Goal: Information Seeking & Learning: Learn about a topic

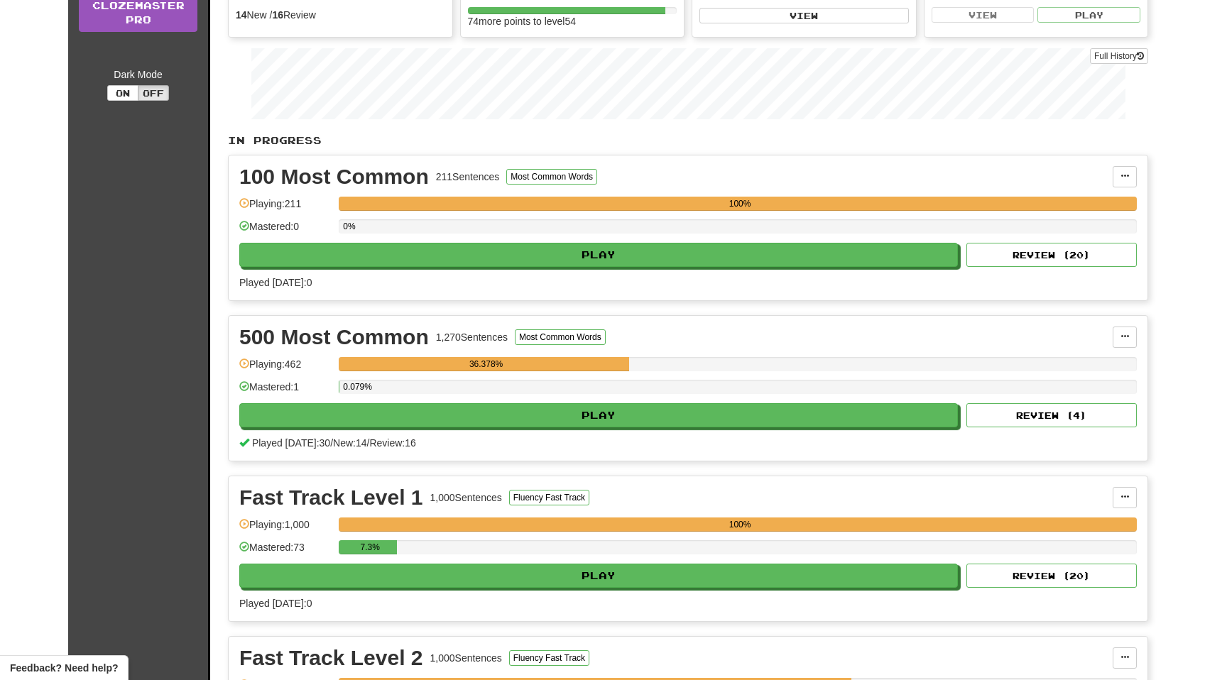
scroll to position [208, 0]
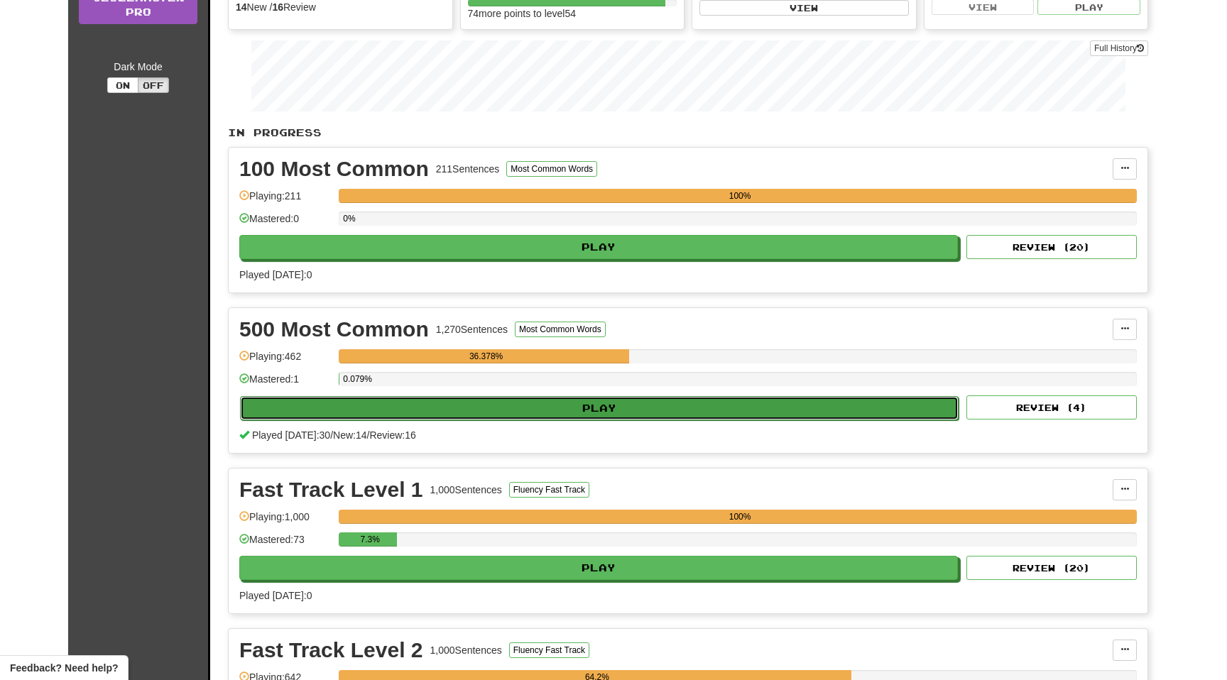
click at [337, 404] on button "Play" at bounding box center [599, 408] width 718 height 24
select select "**"
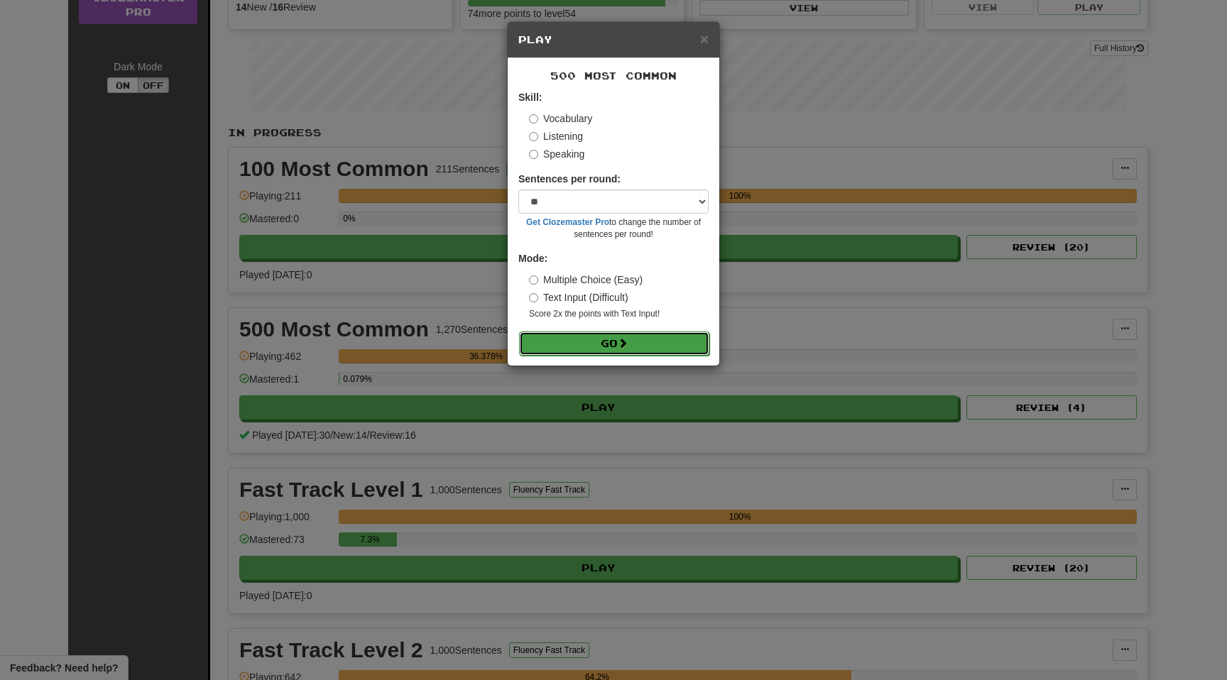
click at [593, 346] on button "Go" at bounding box center [614, 343] width 190 height 24
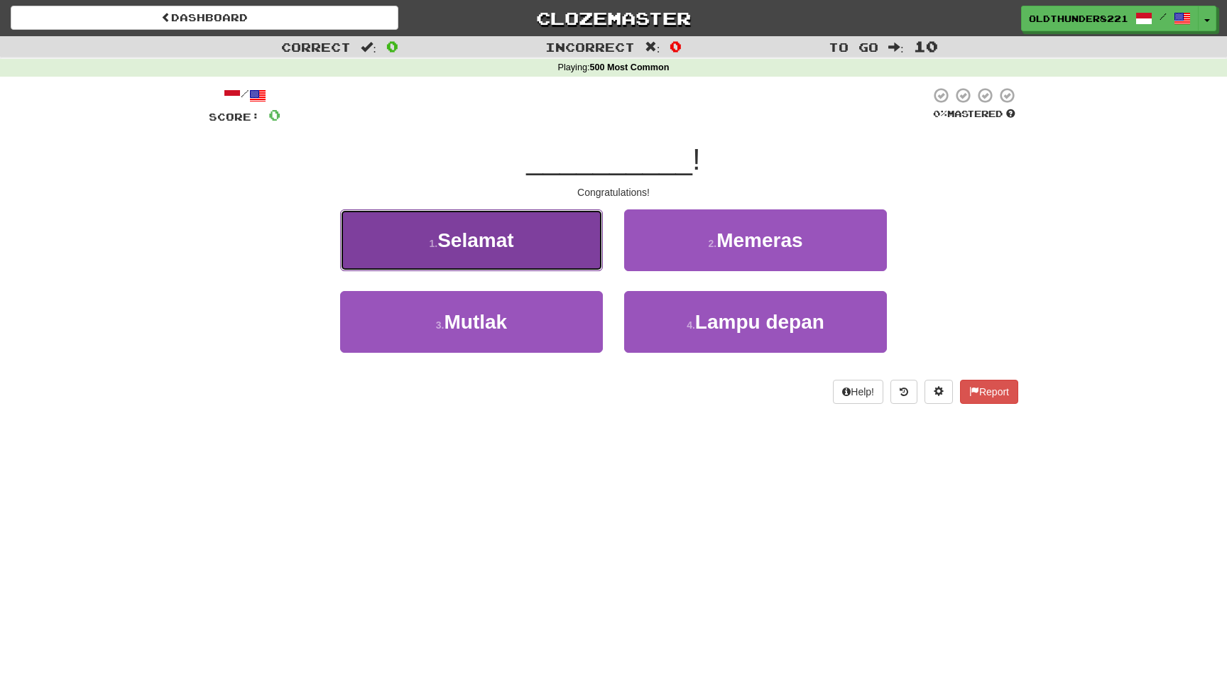
click at [501, 246] on span "Selamat" at bounding box center [475, 240] width 76 height 22
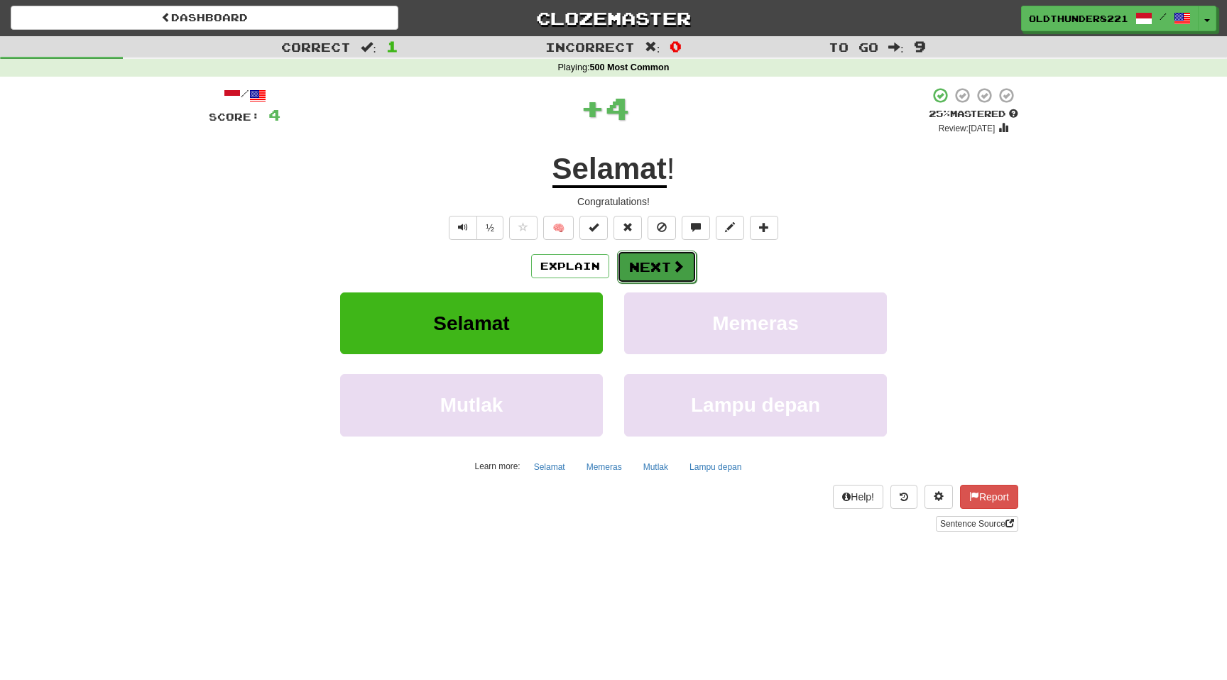
click at [647, 272] on button "Next" at bounding box center [657, 267] width 80 height 33
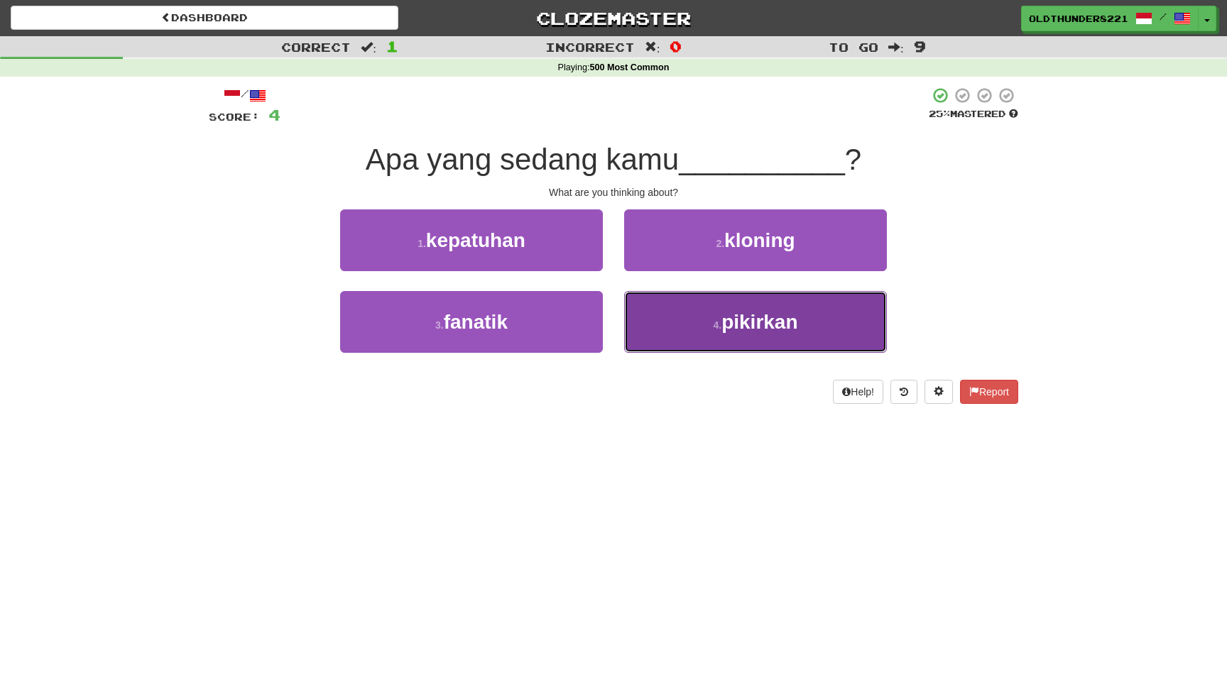
click at [770, 311] on span "pikirkan" at bounding box center [759, 322] width 76 height 22
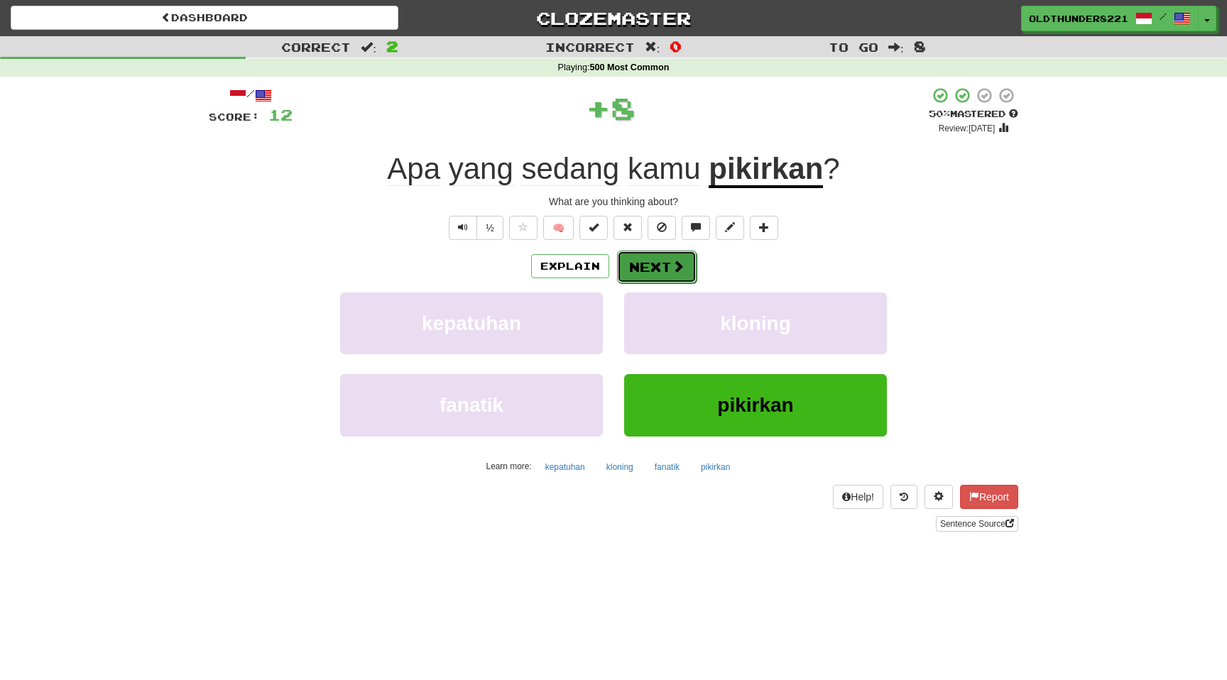
click at [664, 263] on button "Next" at bounding box center [657, 267] width 80 height 33
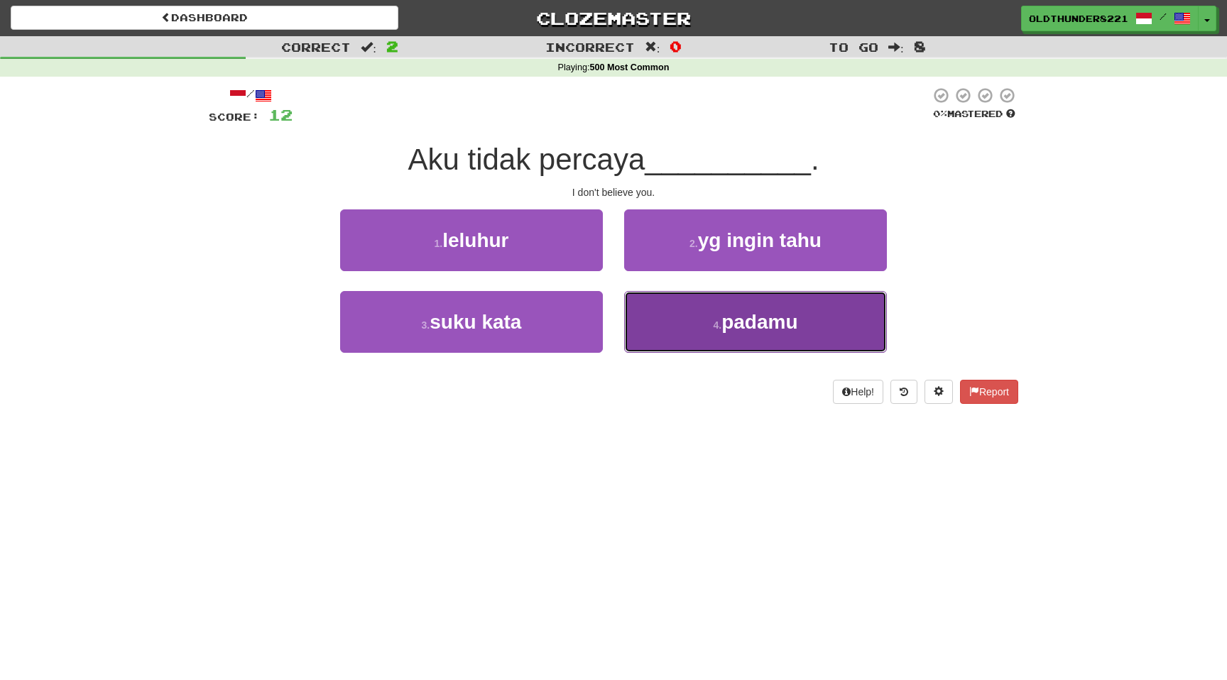
click at [738, 329] on span "padamu" at bounding box center [759, 322] width 76 height 22
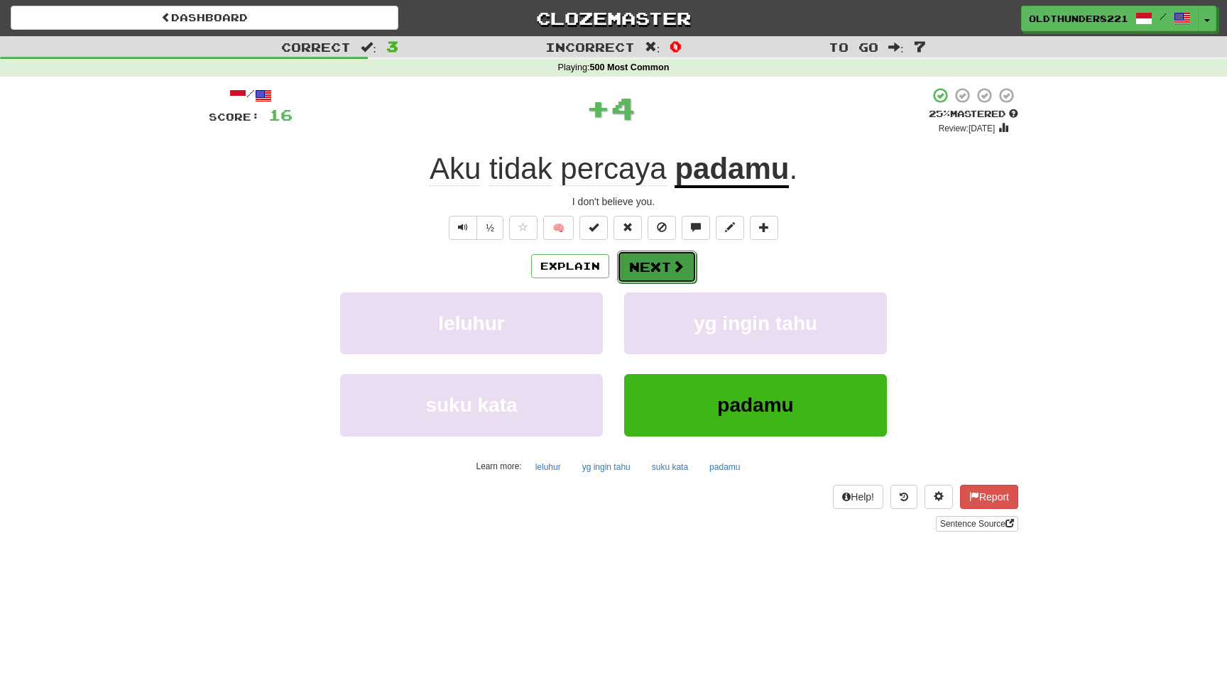
click at [661, 272] on button "Next" at bounding box center [657, 267] width 80 height 33
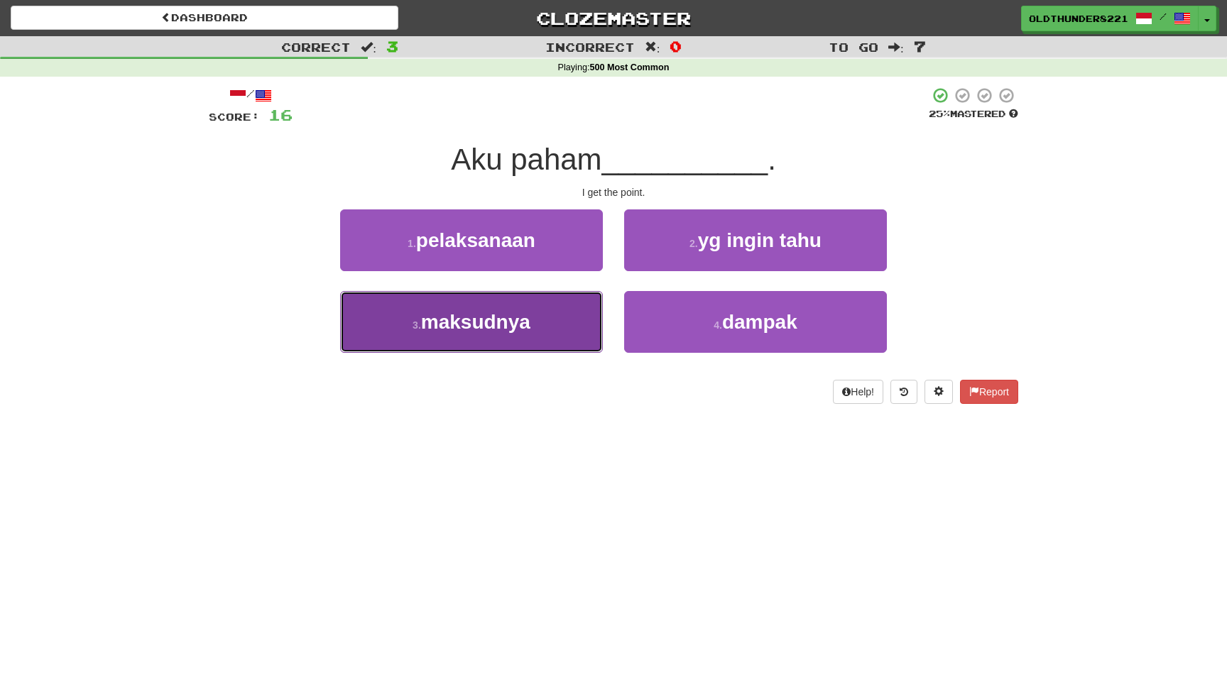
click at [481, 319] on span "maksudnya" at bounding box center [475, 322] width 109 height 22
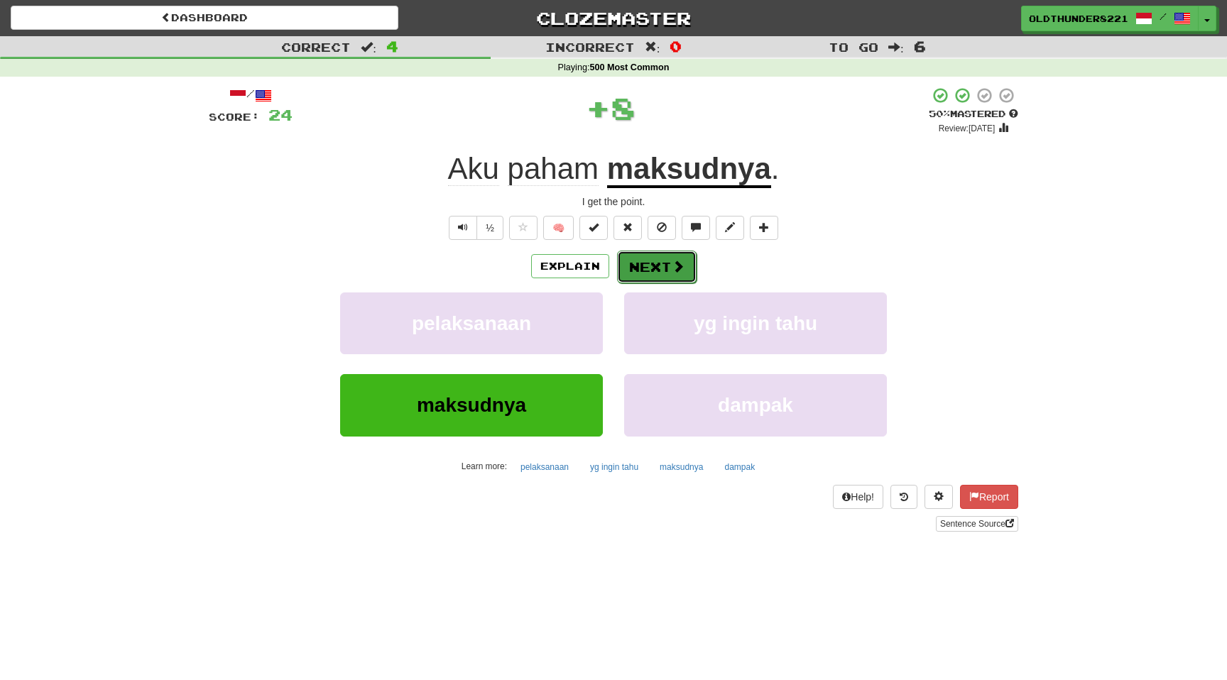
click at [652, 270] on button "Next" at bounding box center [657, 267] width 80 height 33
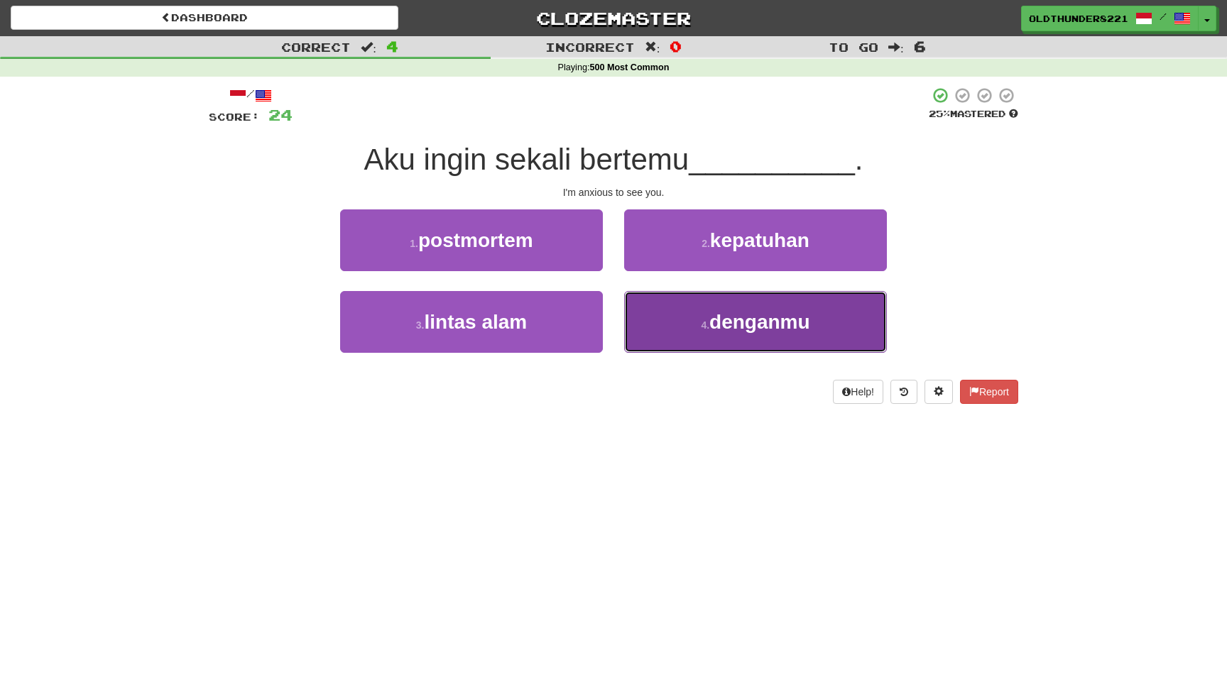
click at [788, 319] on span "denganmu" at bounding box center [759, 322] width 101 height 22
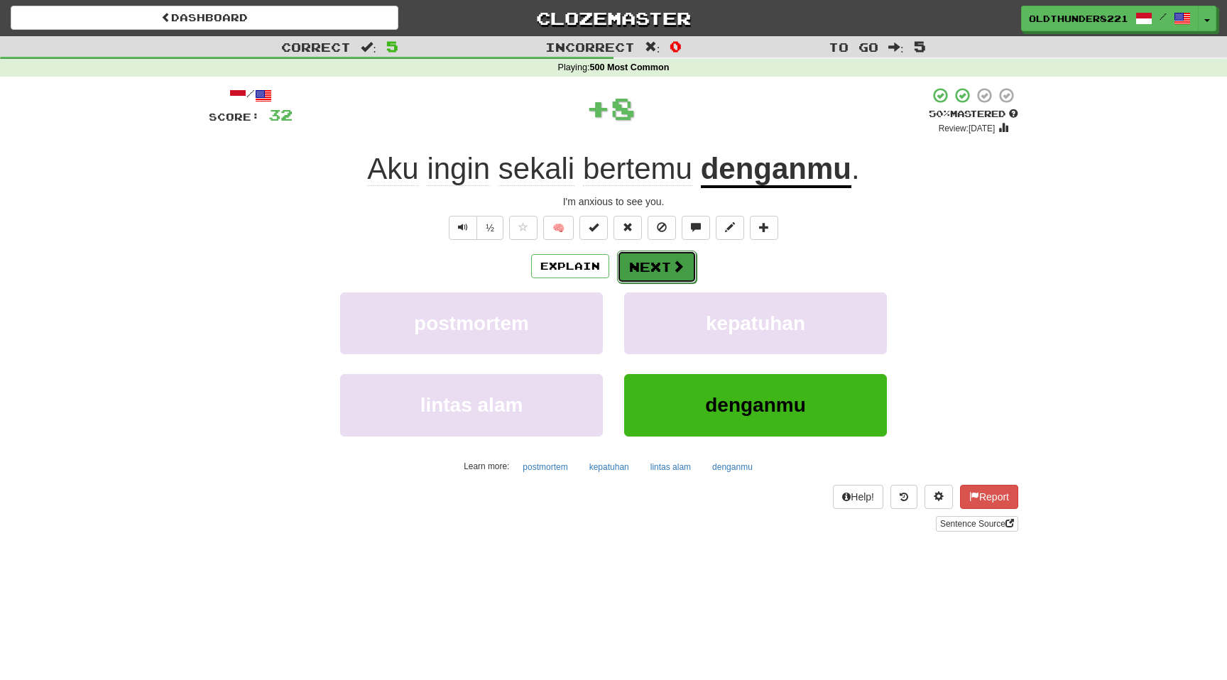
click at [665, 262] on button "Next" at bounding box center [657, 267] width 80 height 33
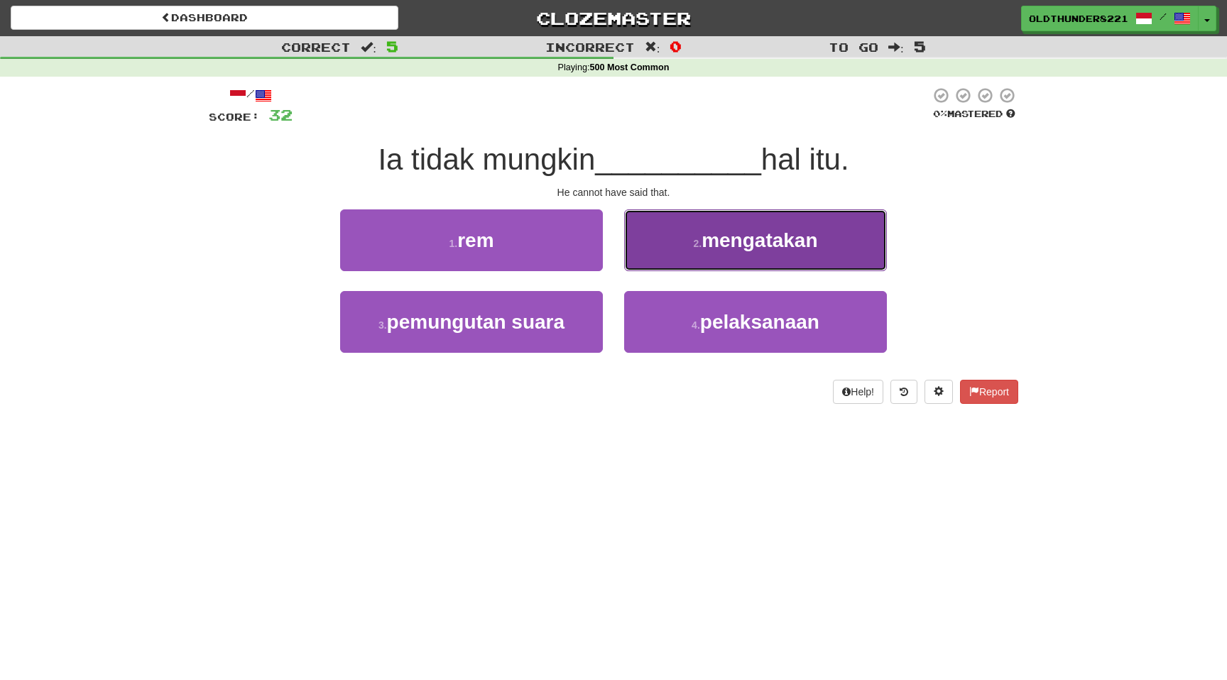
click at [777, 249] on span "mengatakan" at bounding box center [759, 240] width 116 height 22
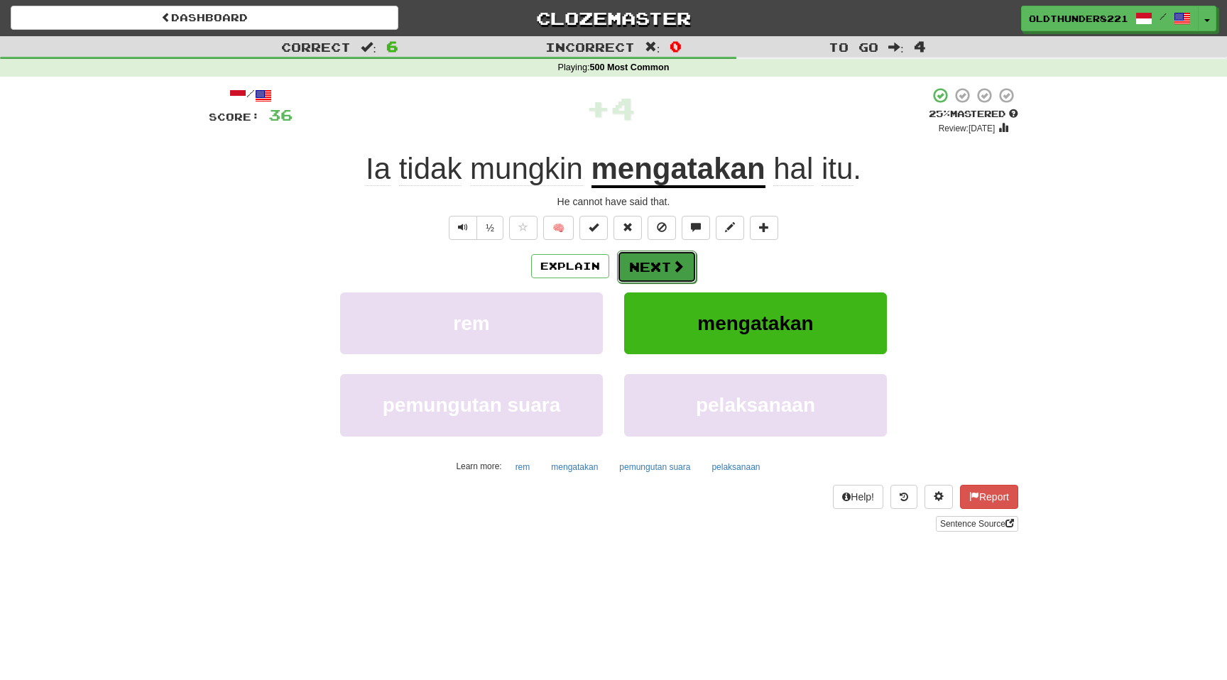
click at [664, 268] on button "Next" at bounding box center [657, 267] width 80 height 33
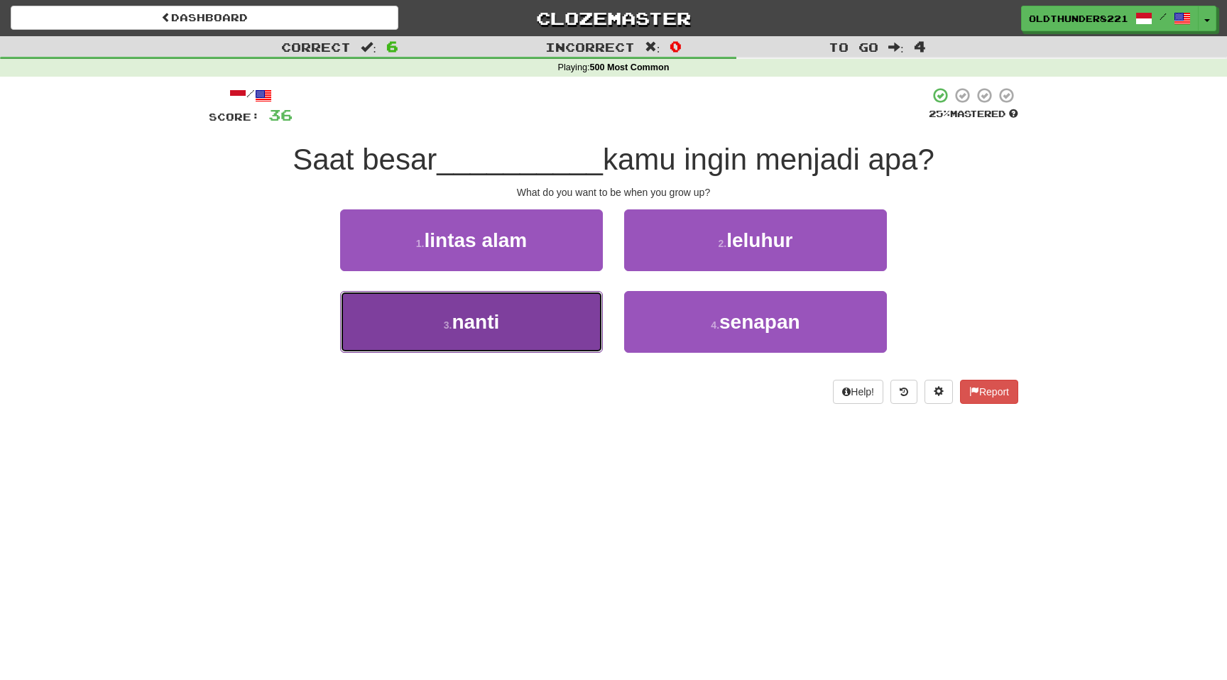
click at [484, 329] on span "nanti" at bounding box center [475, 322] width 48 height 22
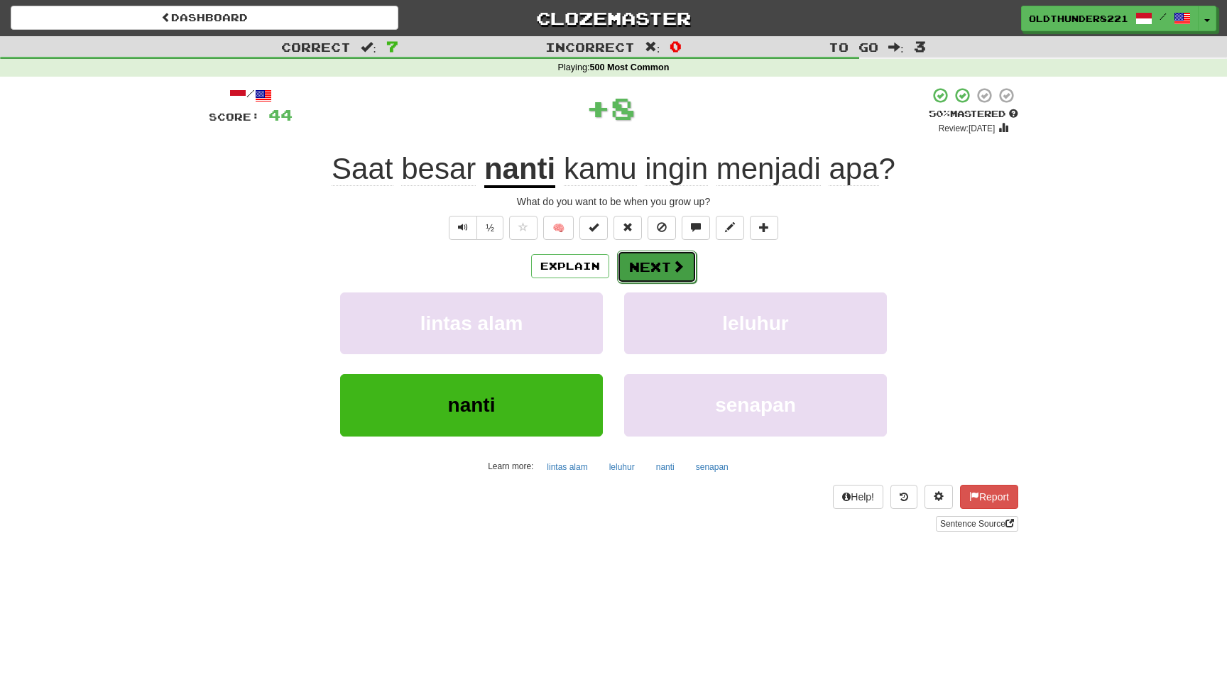
click at [649, 273] on button "Next" at bounding box center [657, 267] width 80 height 33
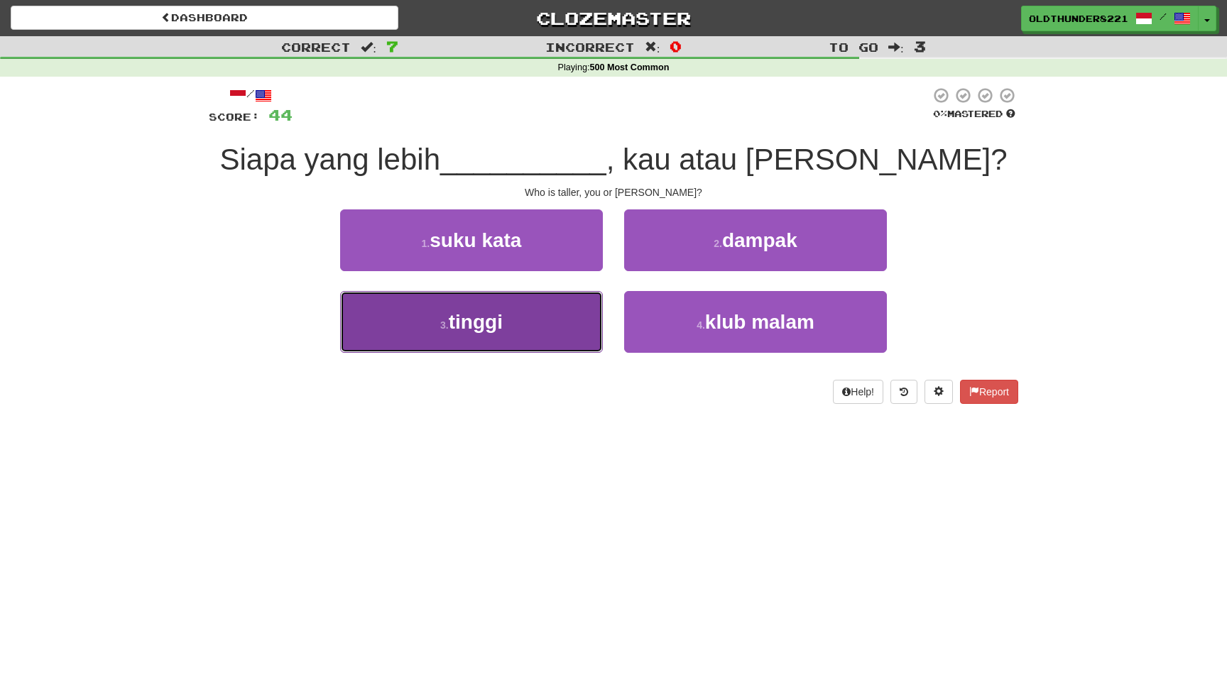
click at [461, 336] on button "3 . tinggi" at bounding box center [471, 322] width 263 height 62
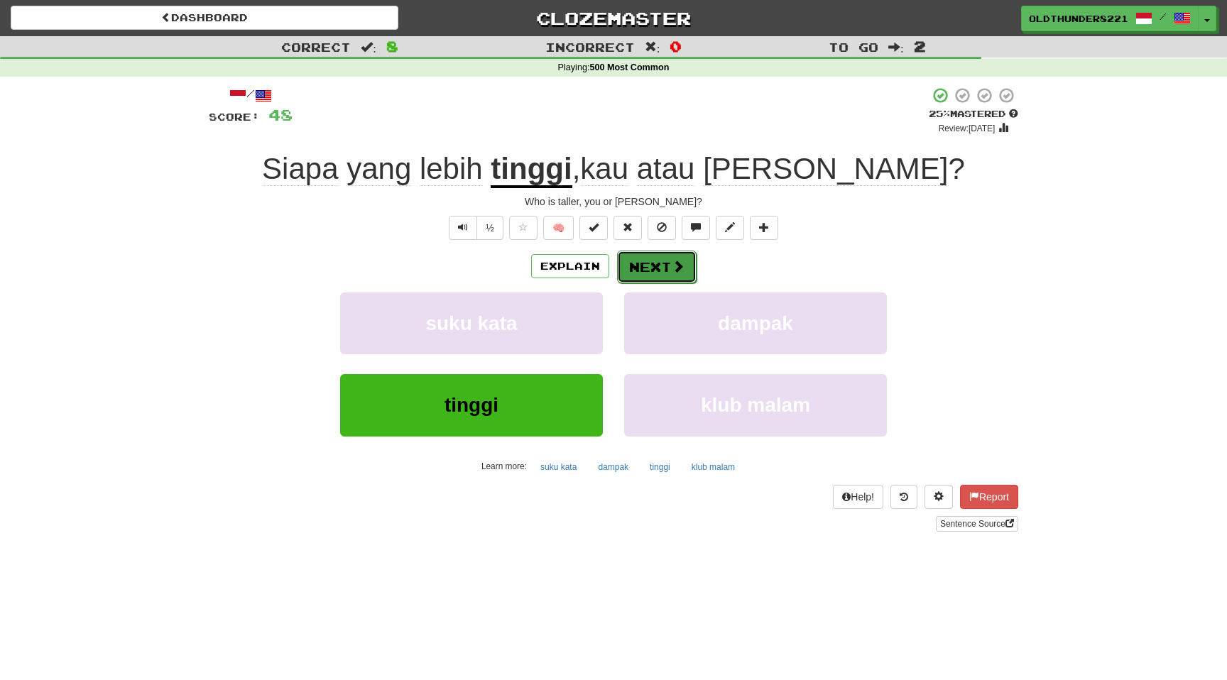
click at [657, 265] on button "Next" at bounding box center [657, 267] width 80 height 33
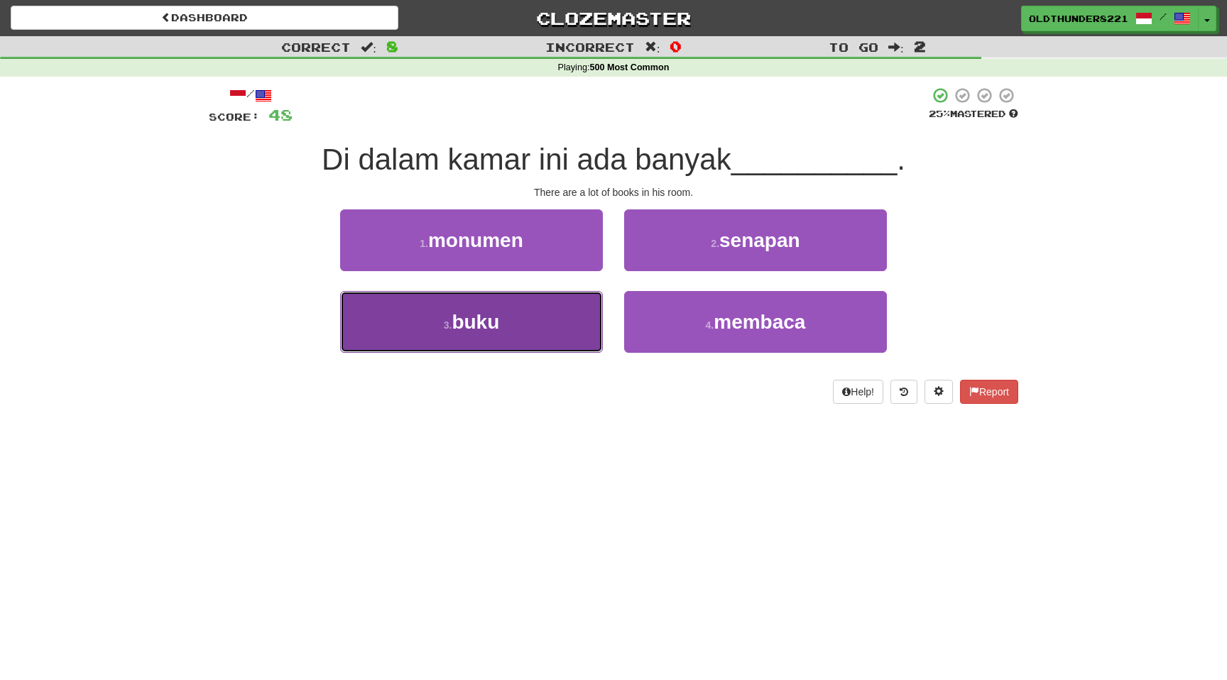
click at [454, 329] on span "buku" at bounding box center [475, 322] width 48 height 22
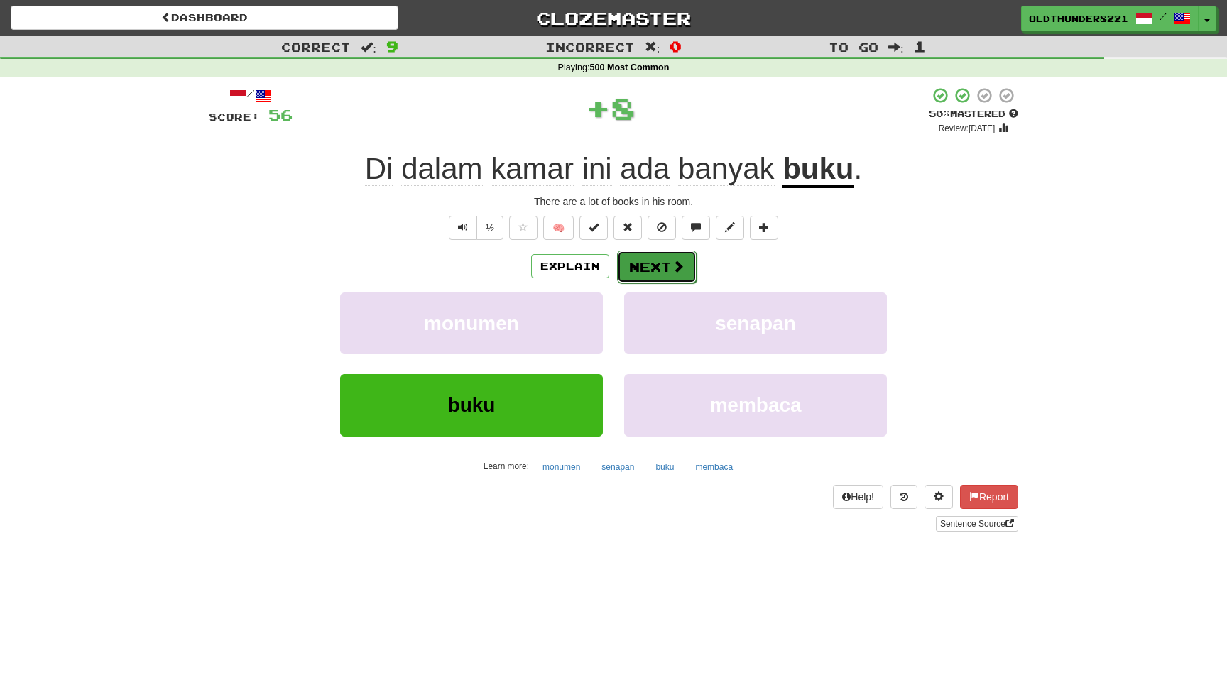
click at [659, 268] on button "Next" at bounding box center [657, 267] width 80 height 33
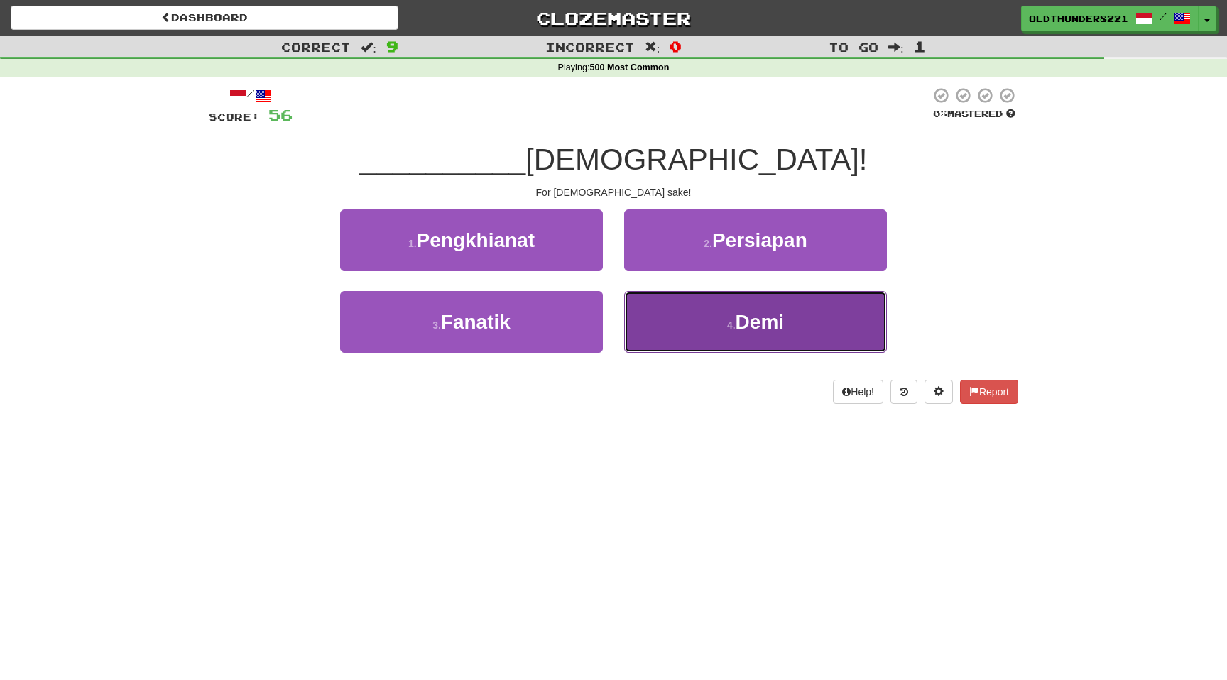
click at [738, 320] on span "Demi" at bounding box center [759, 322] width 48 height 22
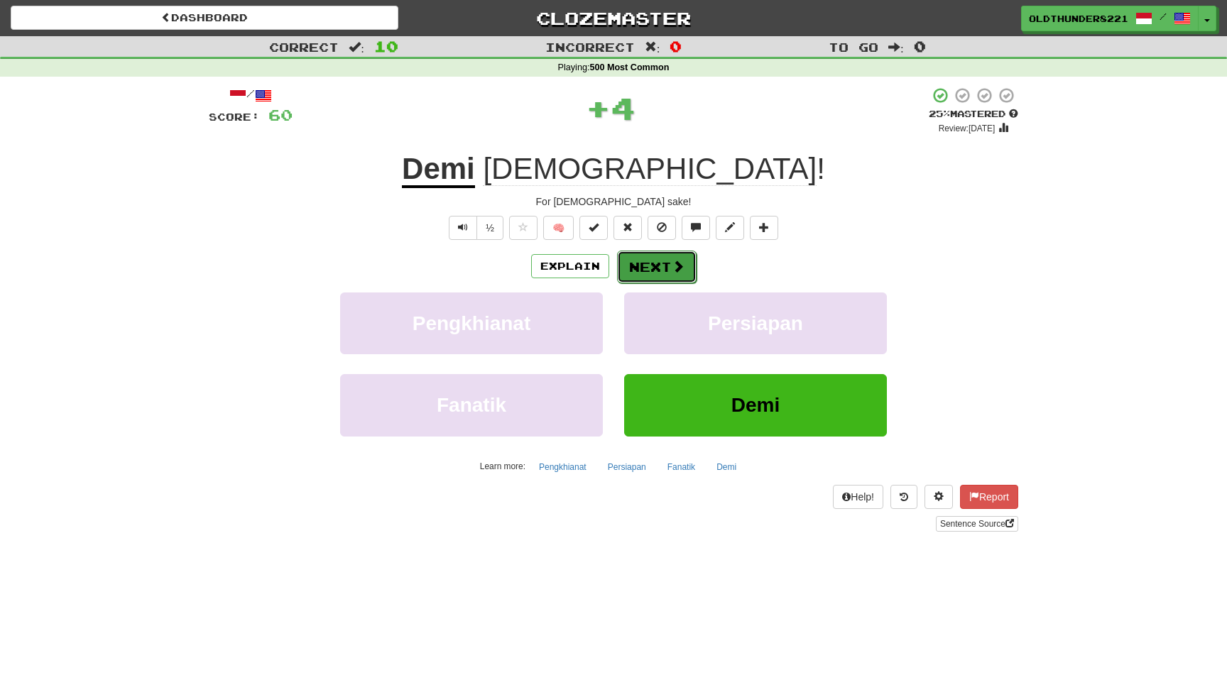
click at [667, 267] on button "Next" at bounding box center [657, 267] width 80 height 33
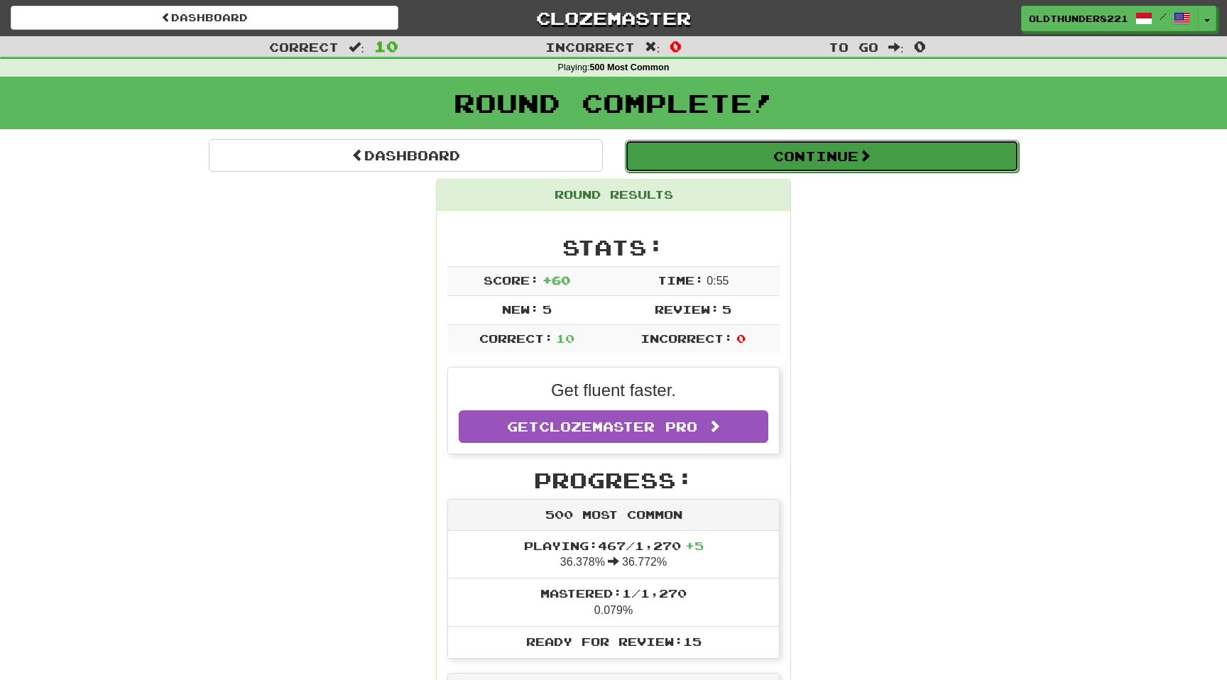
click at [771, 143] on button "Continue" at bounding box center [822, 156] width 394 height 33
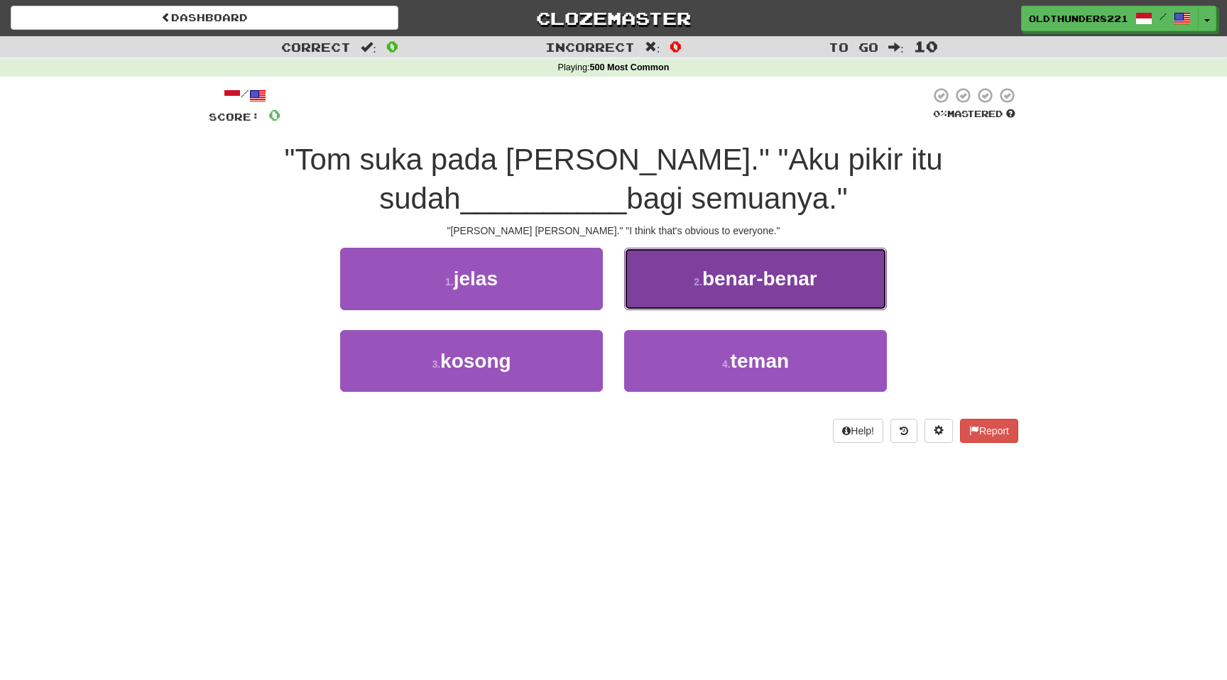
click at [726, 289] on span "benar-benar" at bounding box center [759, 279] width 115 height 22
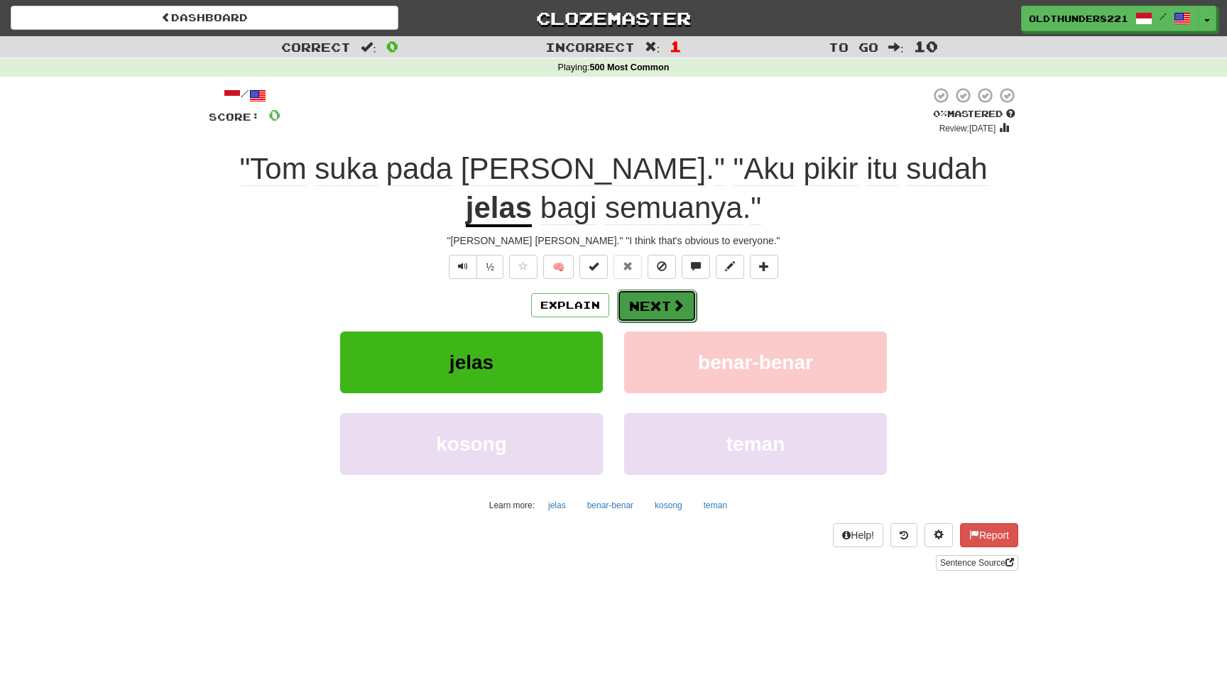
click at [662, 305] on button "Next" at bounding box center [657, 306] width 80 height 33
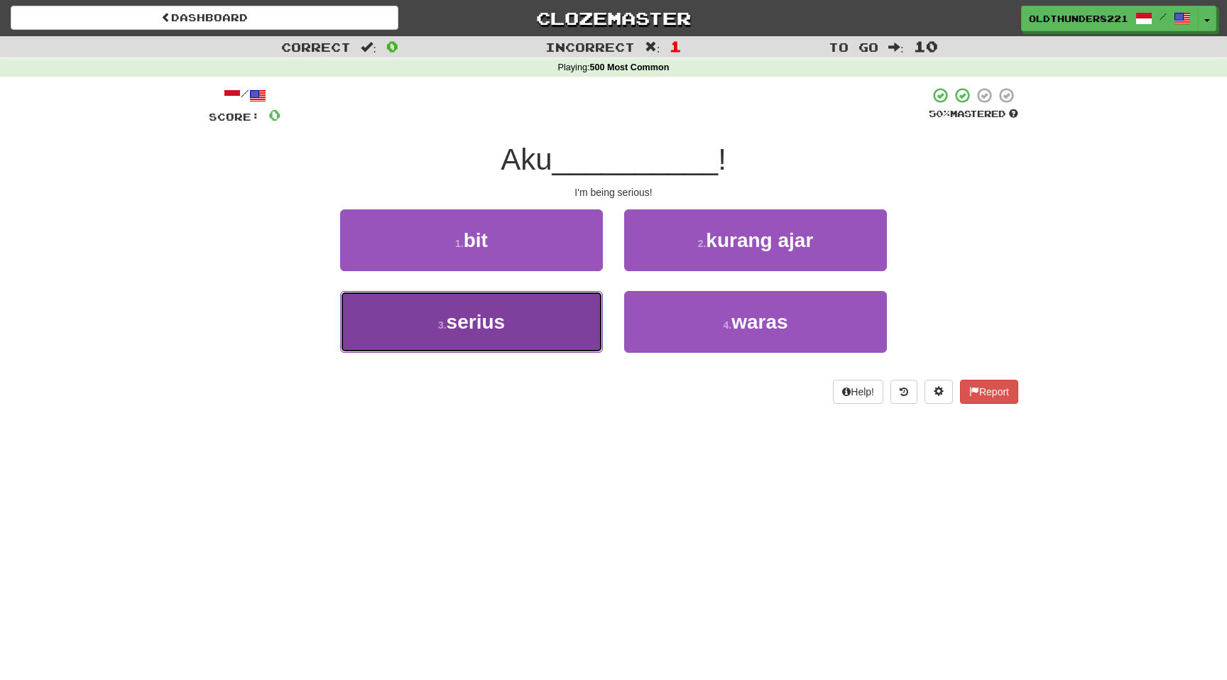
click at [510, 310] on button "3 . serius" at bounding box center [471, 322] width 263 height 62
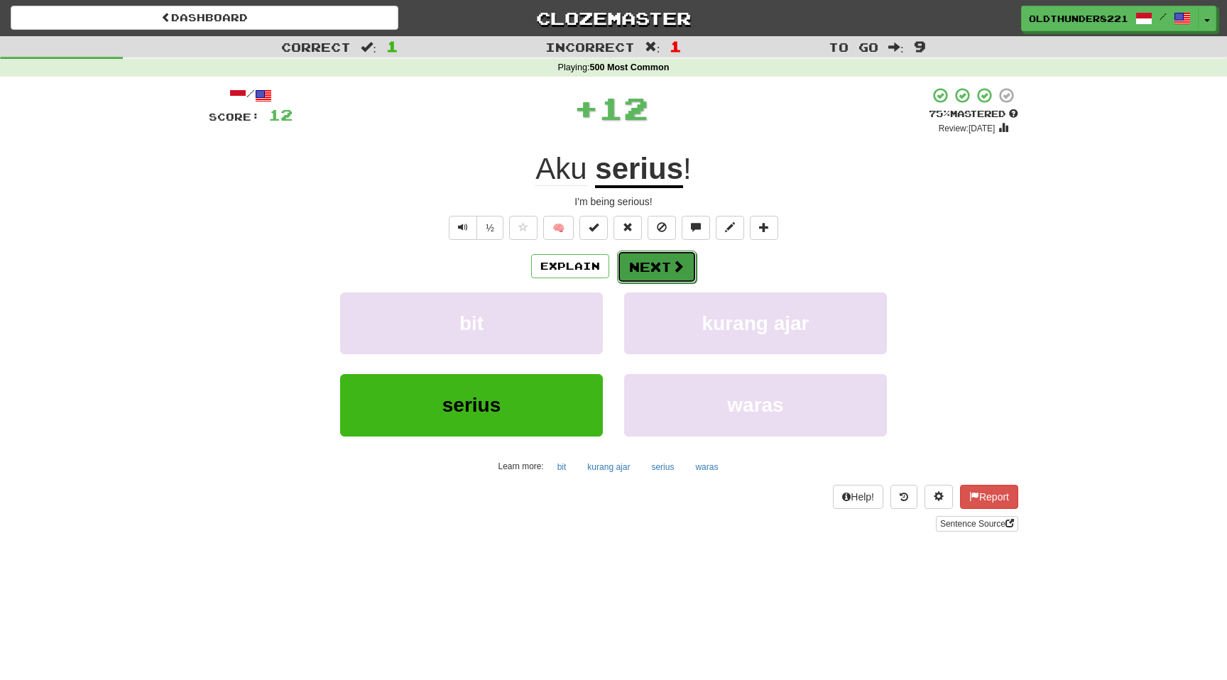
click at [646, 269] on button "Next" at bounding box center [657, 267] width 80 height 33
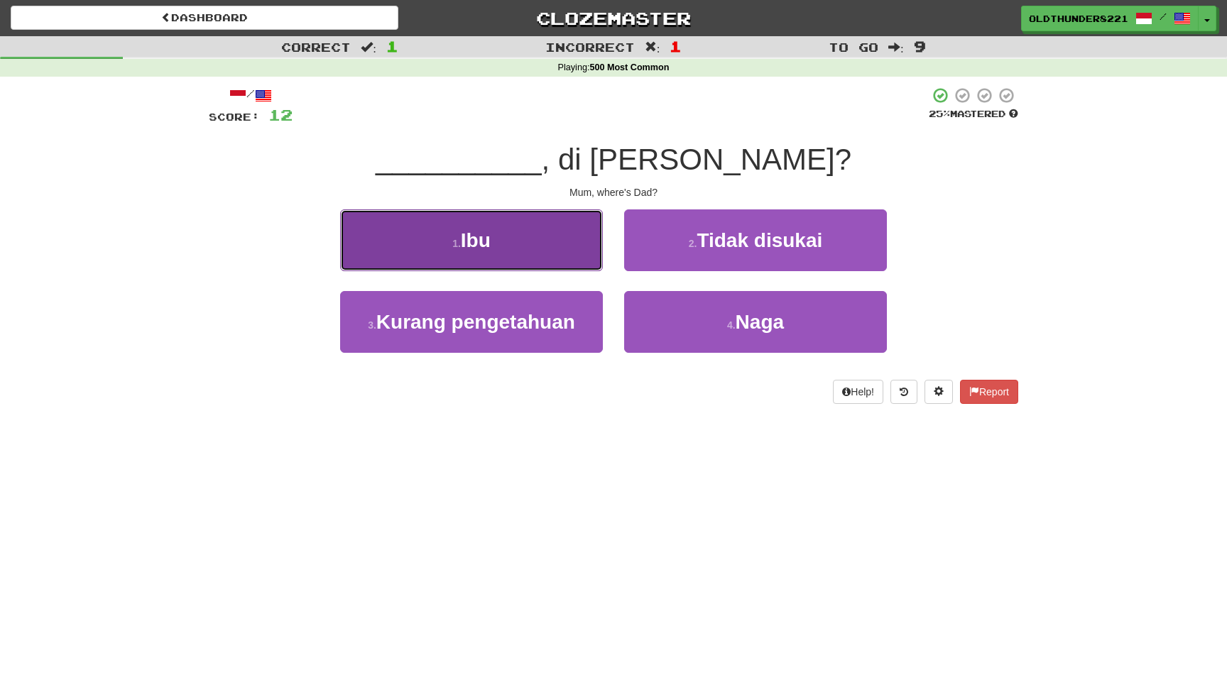
click at [543, 245] on button "1 . Ibu" at bounding box center [471, 240] width 263 height 62
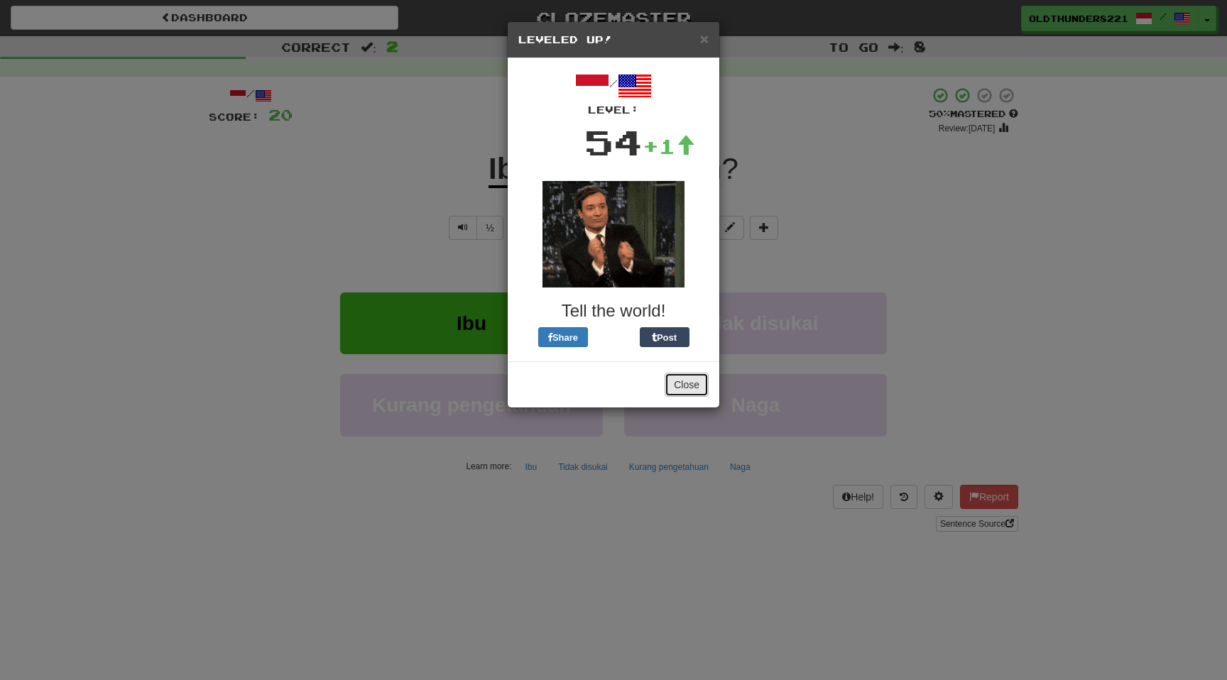
click at [684, 388] on button "Close" at bounding box center [686, 385] width 44 height 24
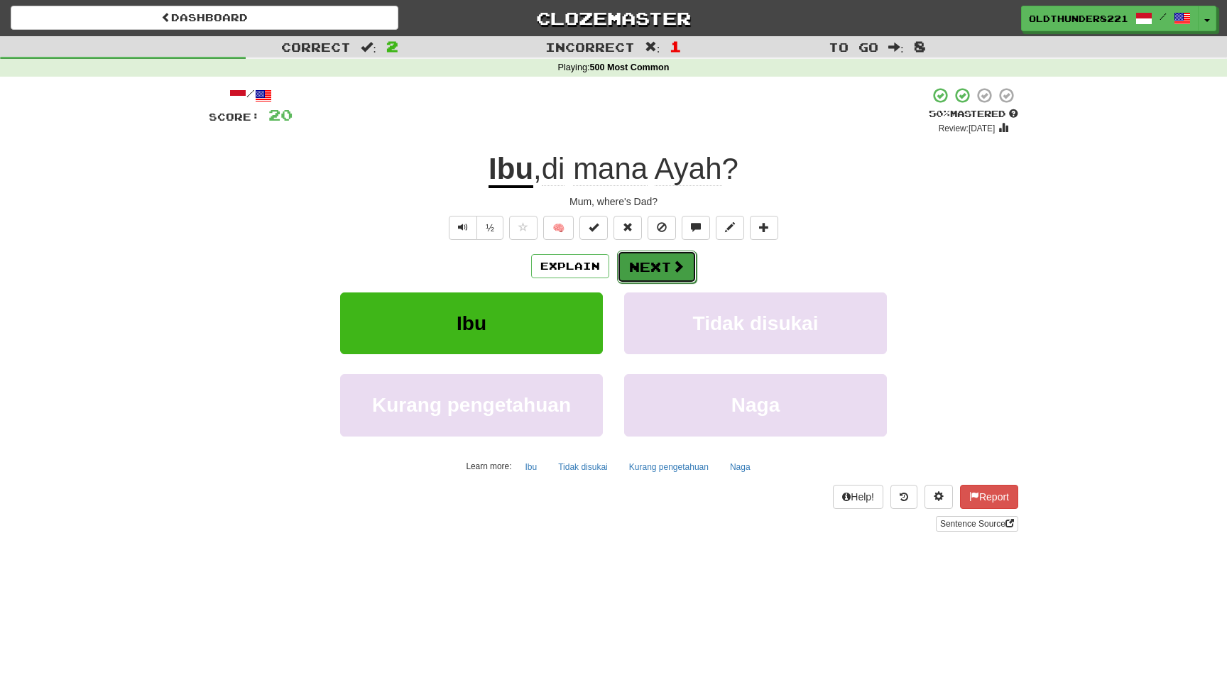
click at [652, 271] on button "Next" at bounding box center [657, 267] width 80 height 33
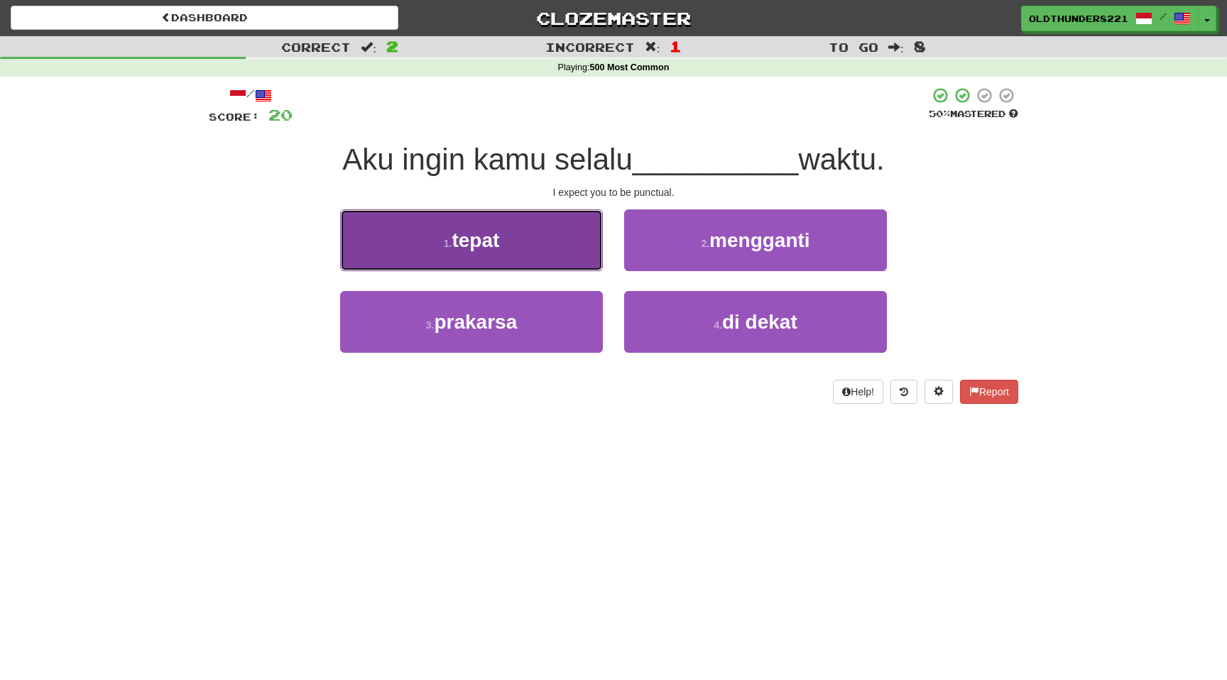
click at [486, 246] on span "tepat" at bounding box center [475, 240] width 48 height 22
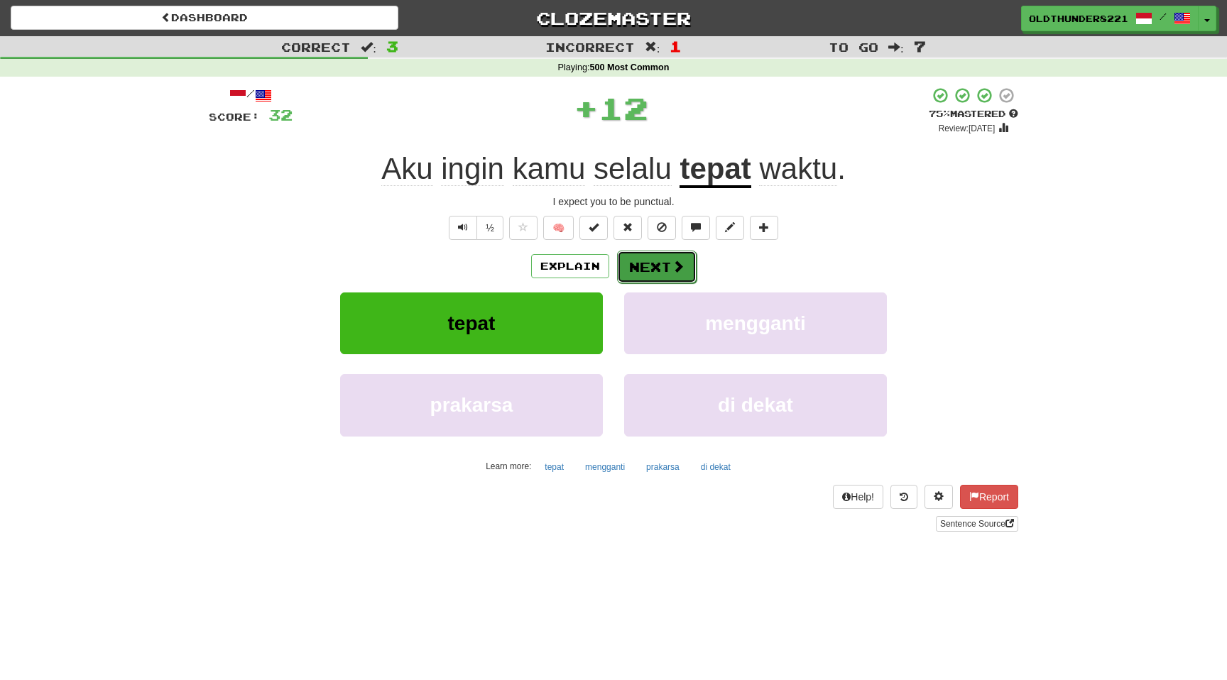
click at [662, 265] on button "Next" at bounding box center [657, 267] width 80 height 33
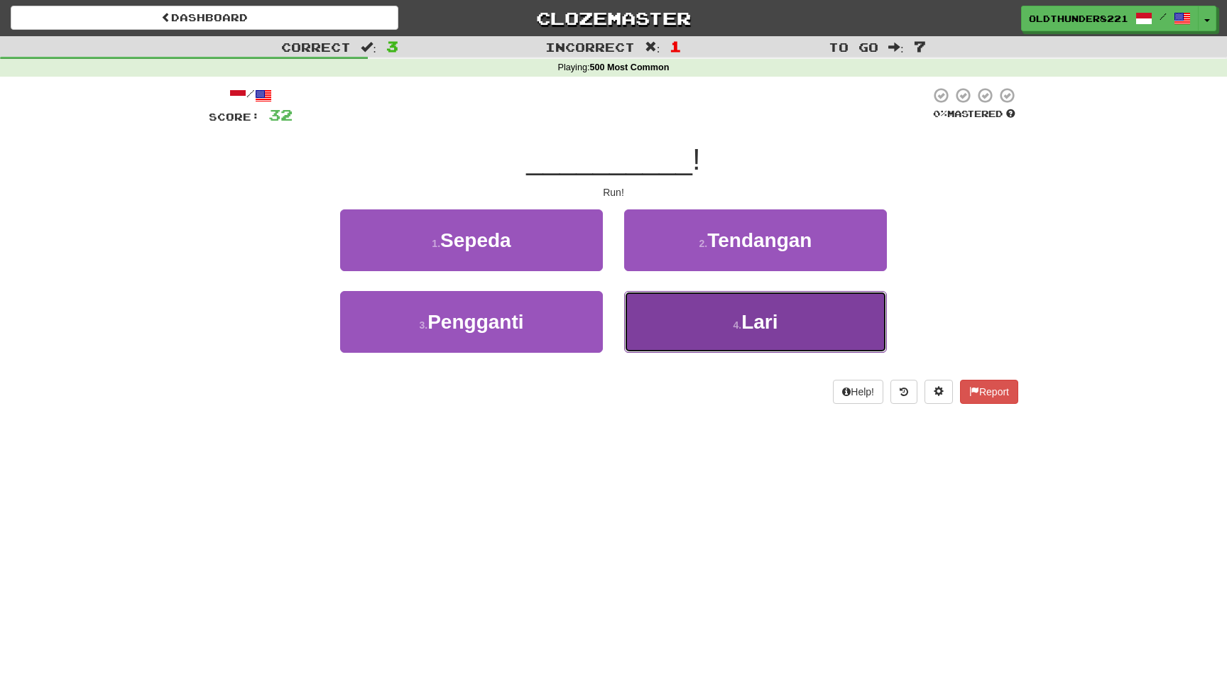
click at [745, 313] on span "Lari" at bounding box center [759, 322] width 36 height 22
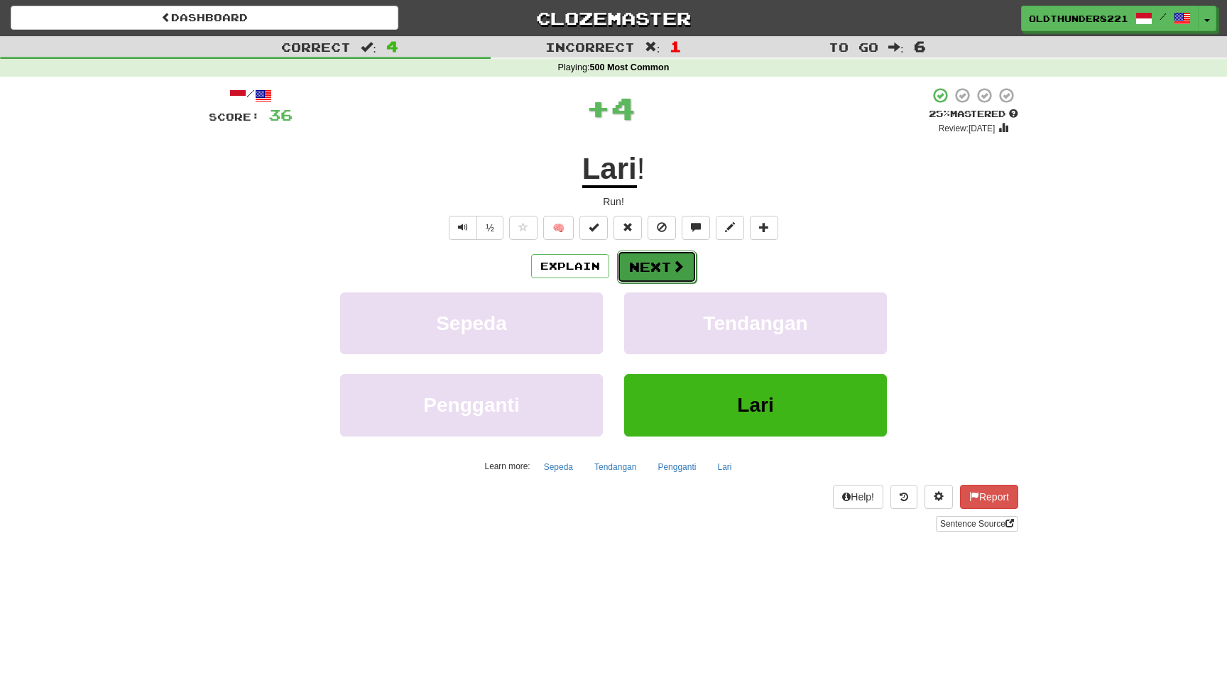
click at [658, 271] on button "Next" at bounding box center [657, 267] width 80 height 33
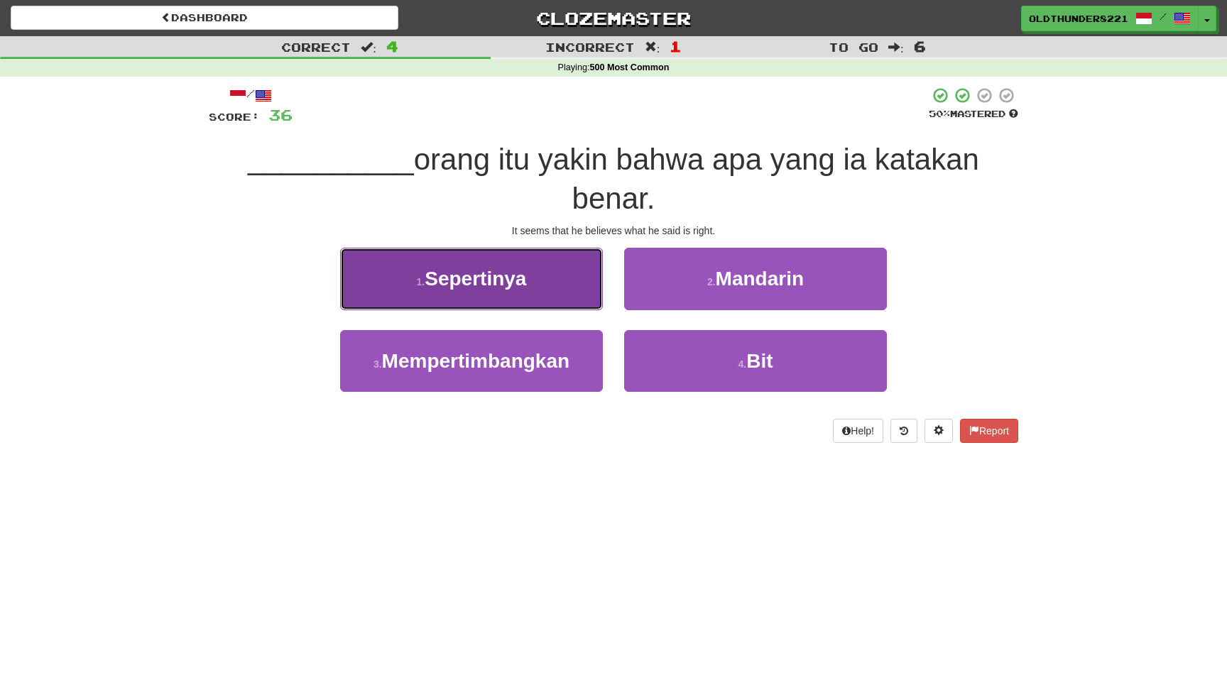
click at [454, 280] on span "Sepertinya" at bounding box center [475, 279] width 102 height 22
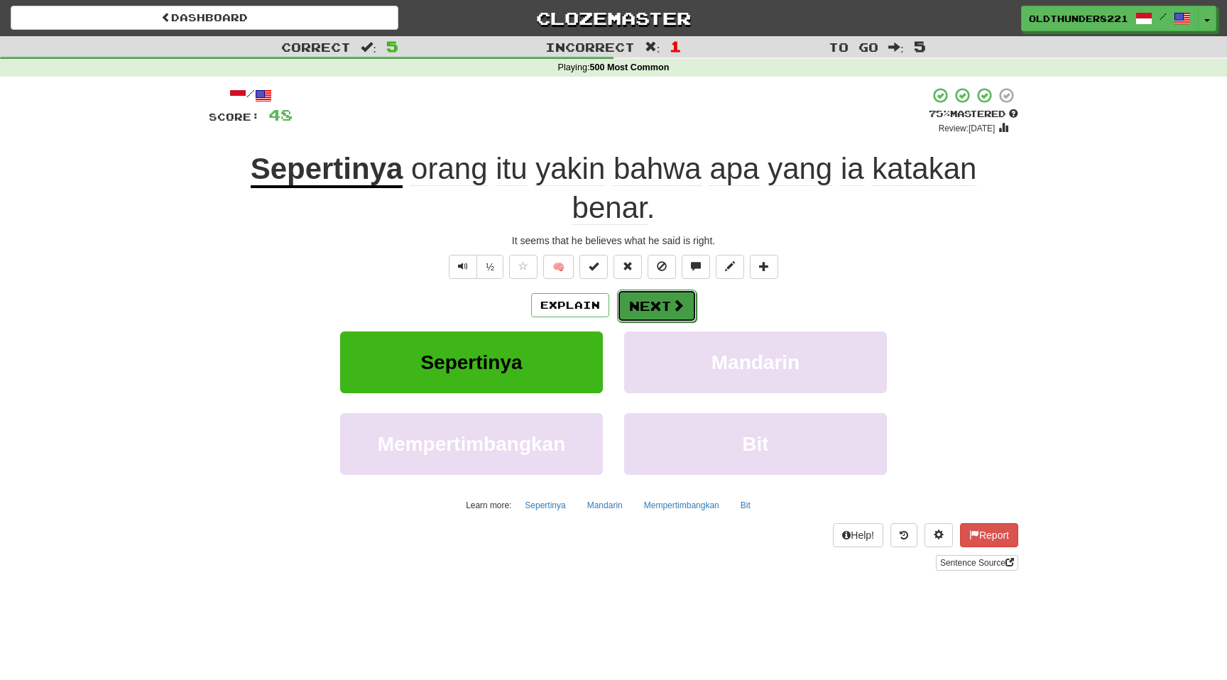
click at [667, 313] on button "Next" at bounding box center [657, 306] width 80 height 33
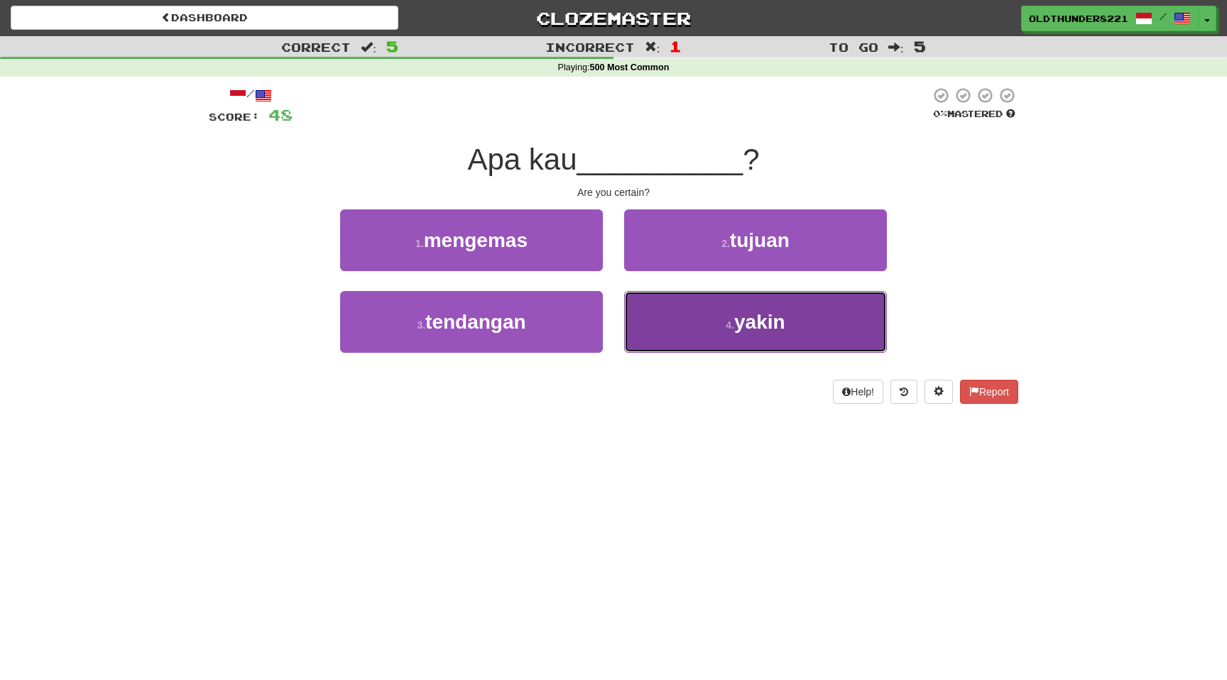
click at [735, 324] on span "yakin" at bounding box center [759, 322] width 51 height 22
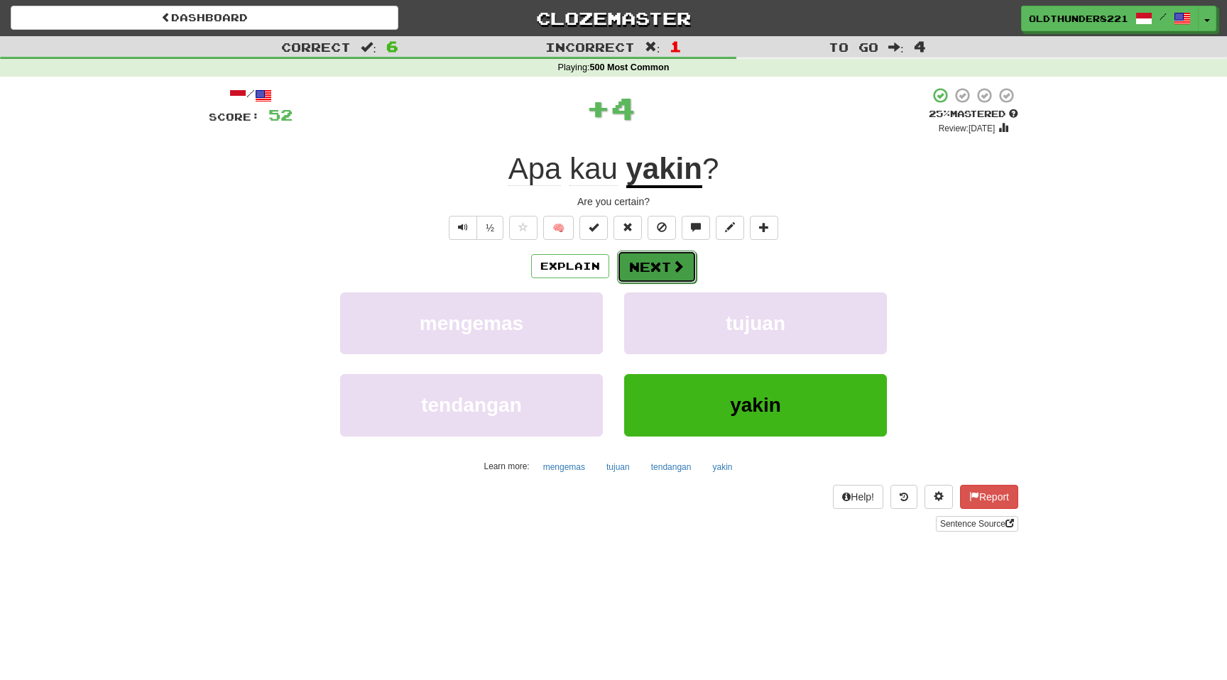
click at [657, 264] on button "Next" at bounding box center [657, 267] width 80 height 33
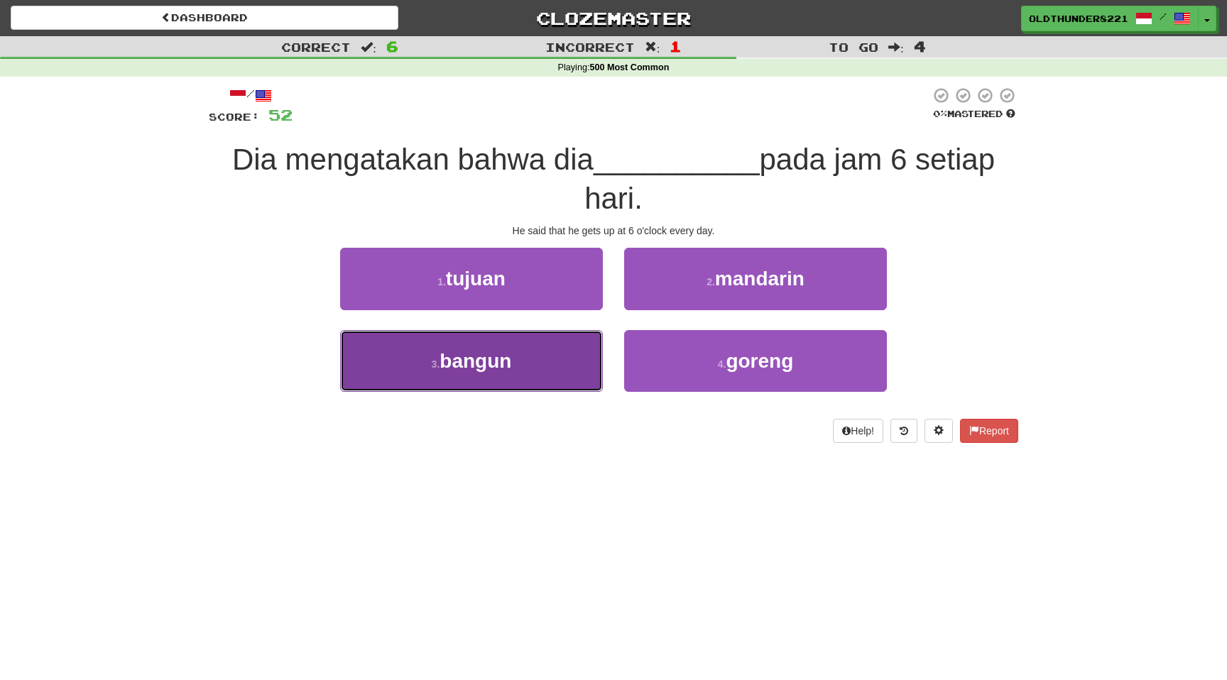
click at [512, 363] on button "3 . bangun" at bounding box center [471, 361] width 263 height 62
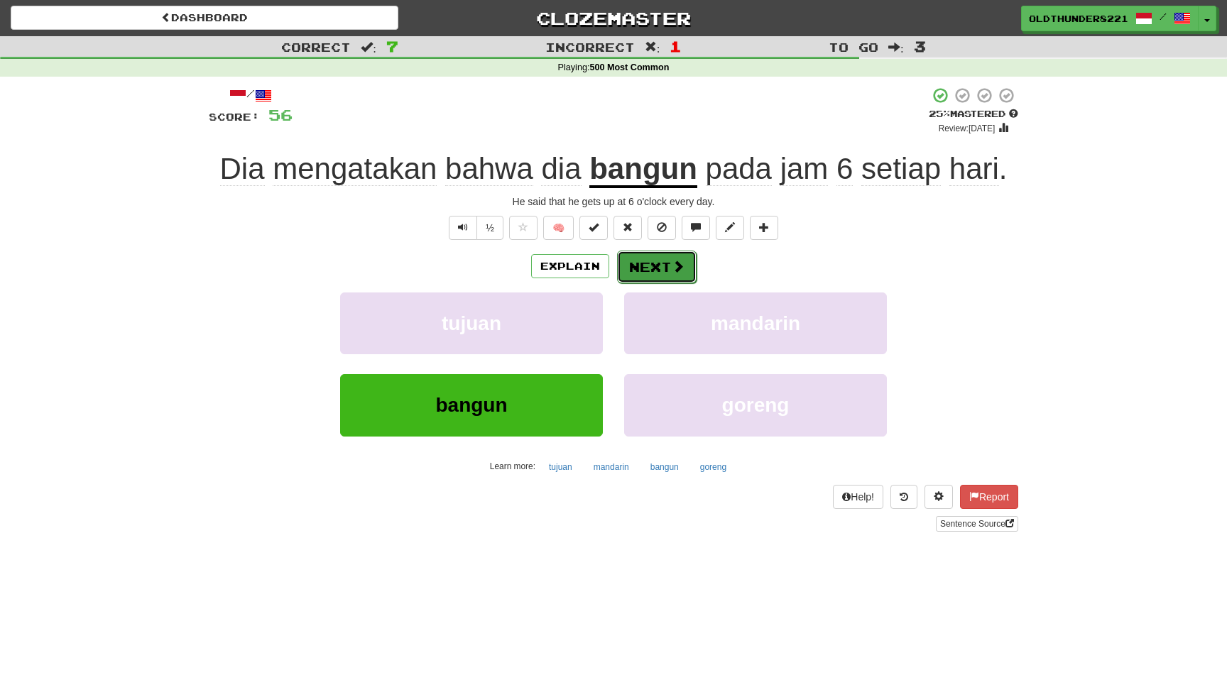
click at [671, 263] on span at bounding box center [677, 266] width 13 height 13
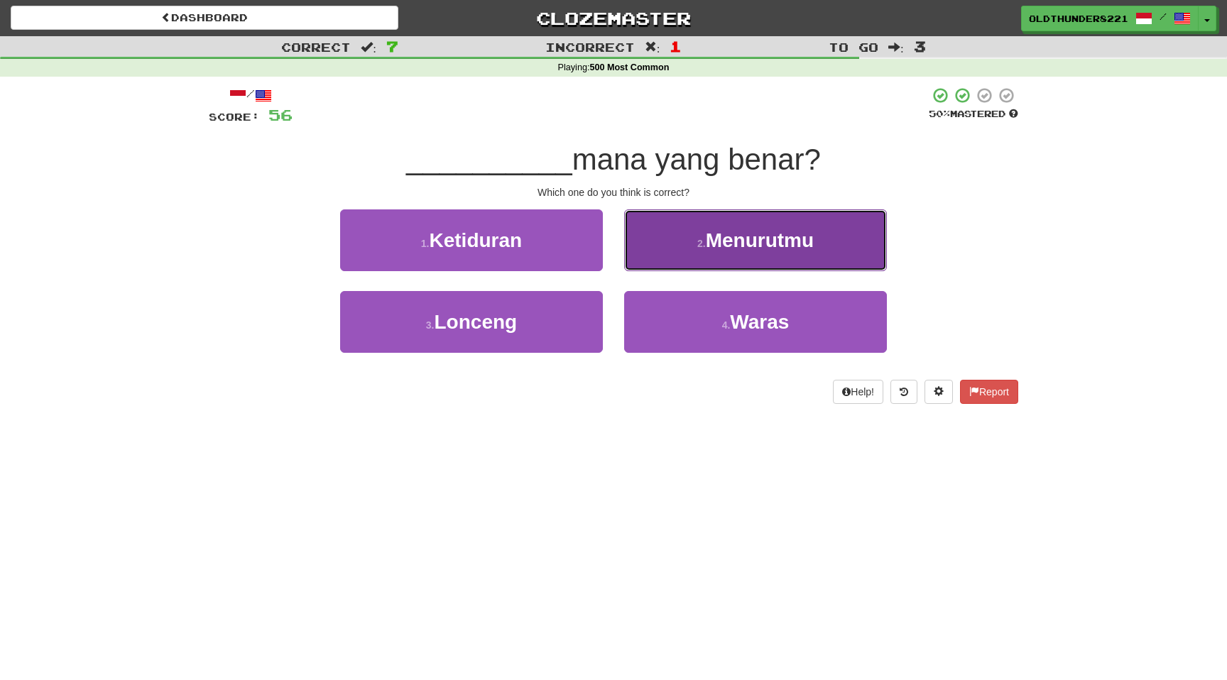
click at [771, 230] on span "Menurutmu" at bounding box center [760, 240] width 108 height 22
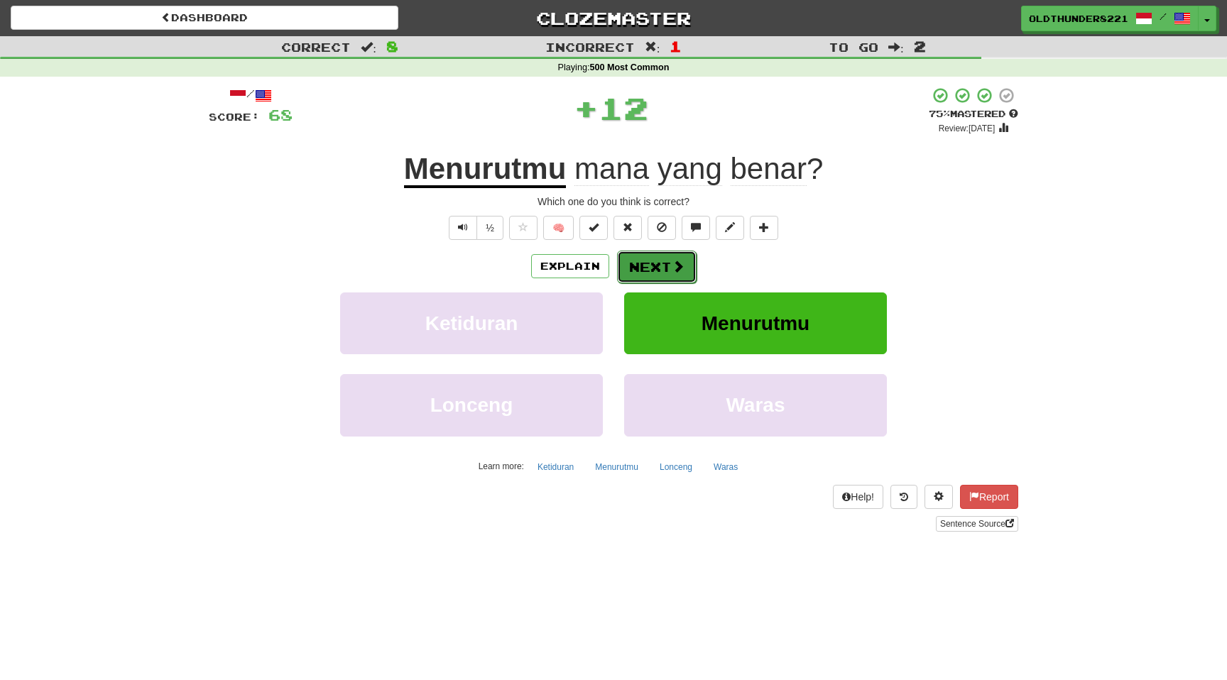
click at [659, 263] on button "Next" at bounding box center [657, 267] width 80 height 33
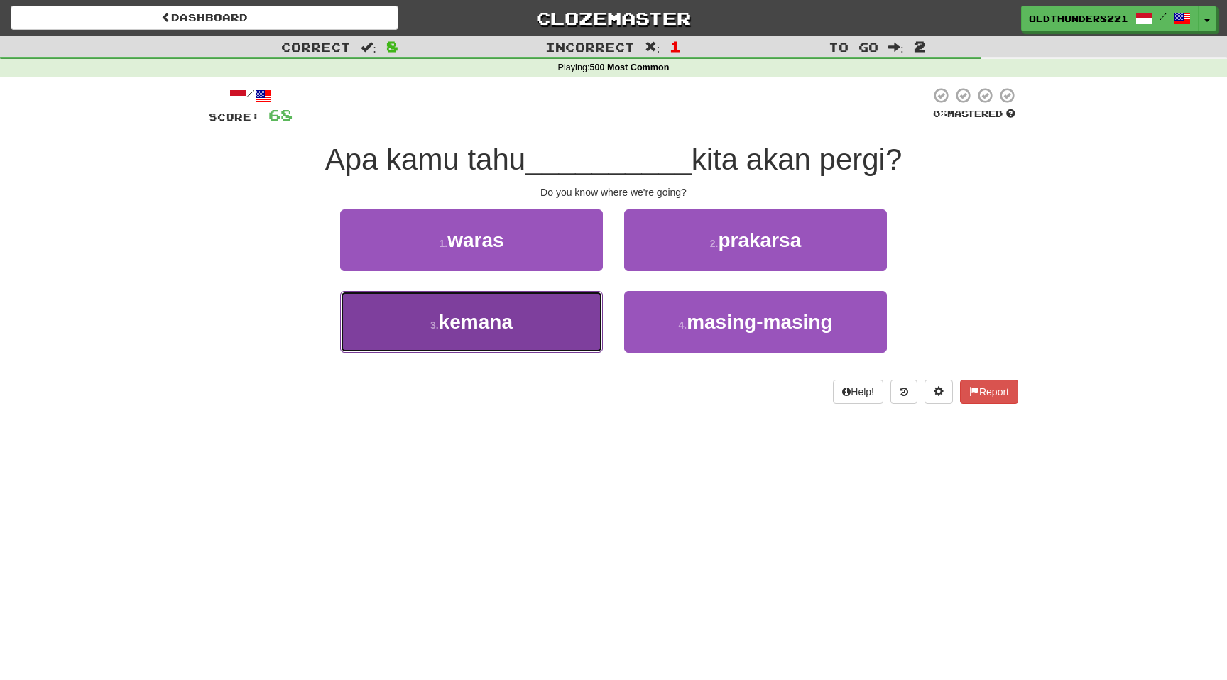
click at [502, 322] on span "kemana" at bounding box center [476, 322] width 74 height 22
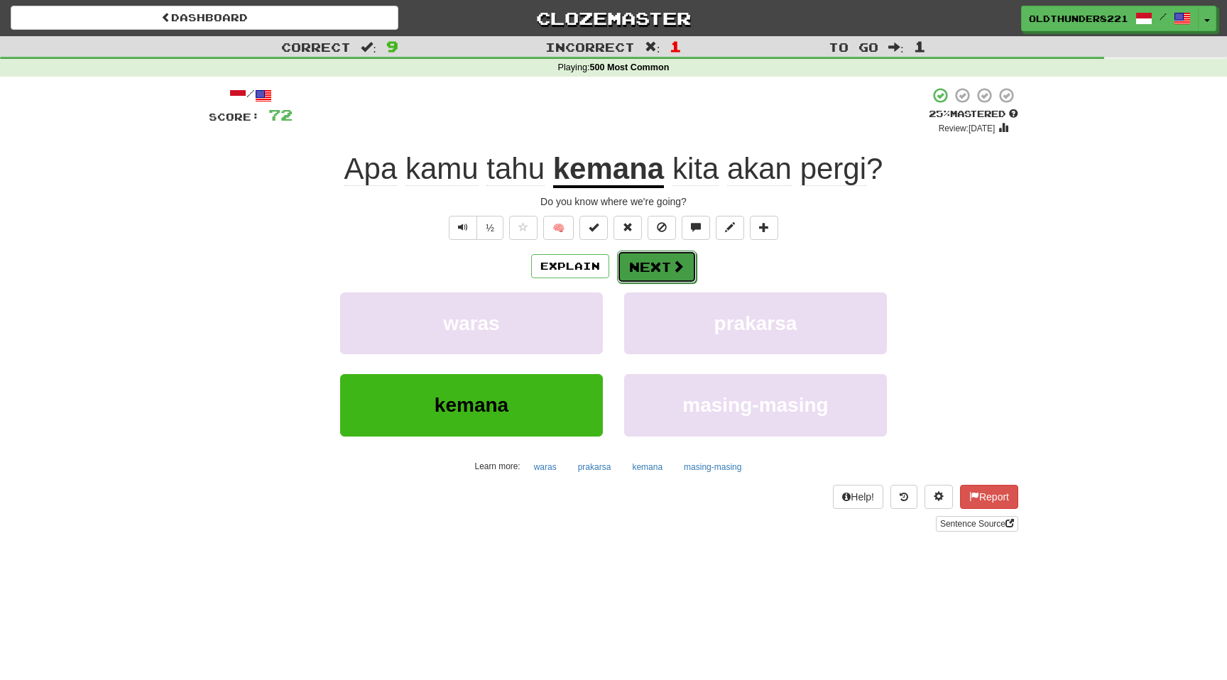
click at [664, 265] on button "Next" at bounding box center [657, 267] width 80 height 33
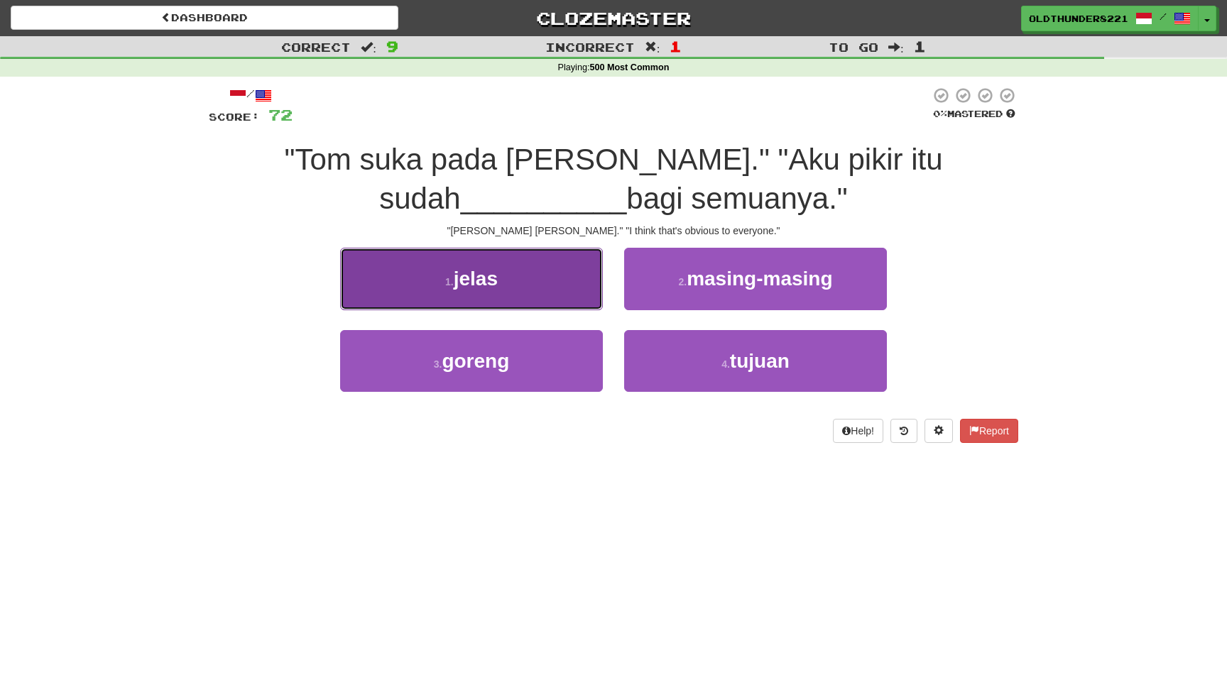
click at [538, 274] on button "1 . jelas" at bounding box center [471, 279] width 263 height 62
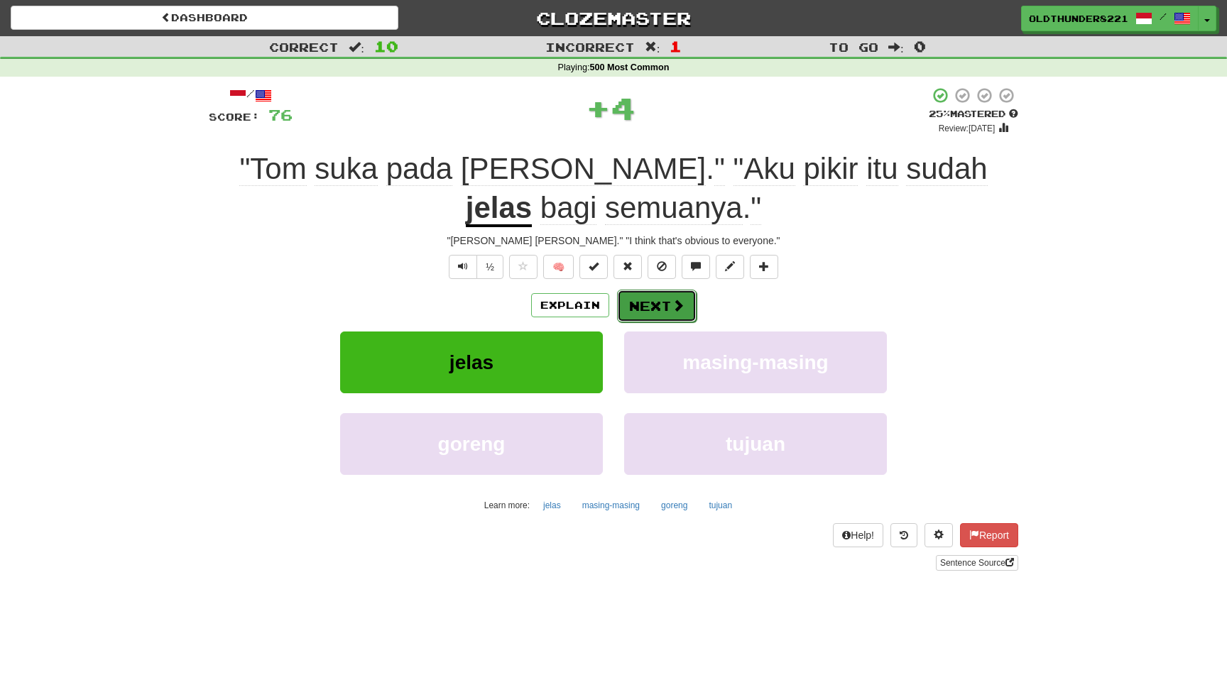
click at [657, 303] on button "Next" at bounding box center [657, 306] width 80 height 33
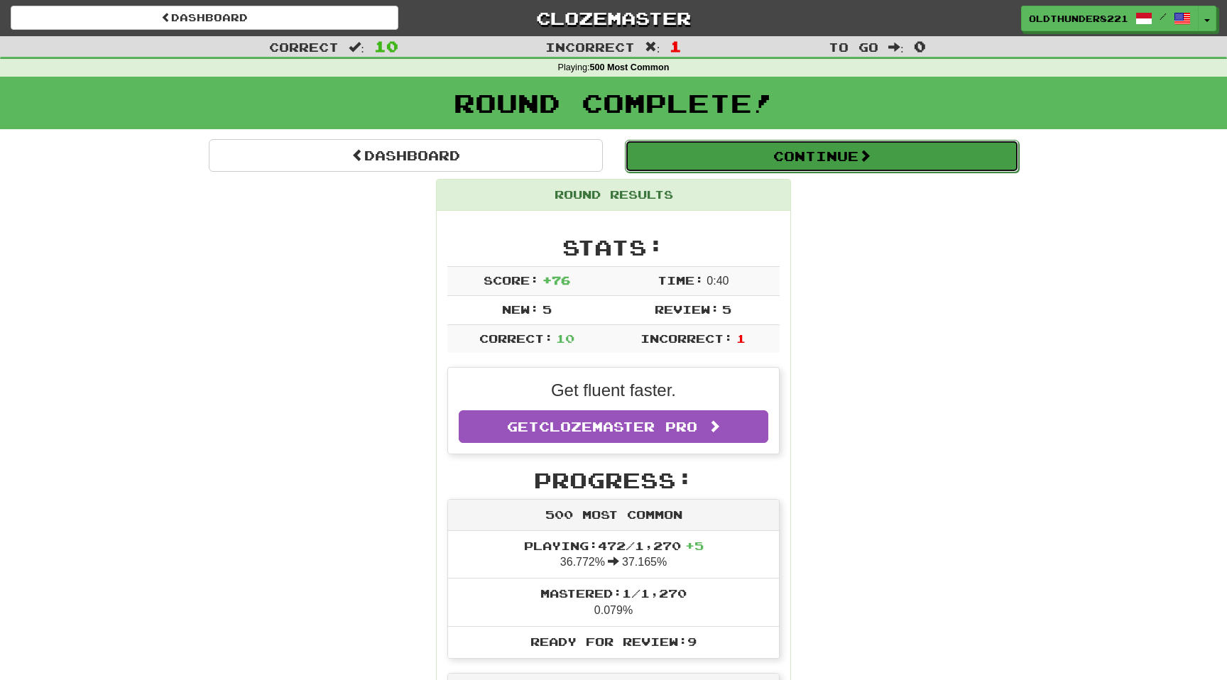
click at [762, 159] on button "Continue" at bounding box center [822, 156] width 394 height 33
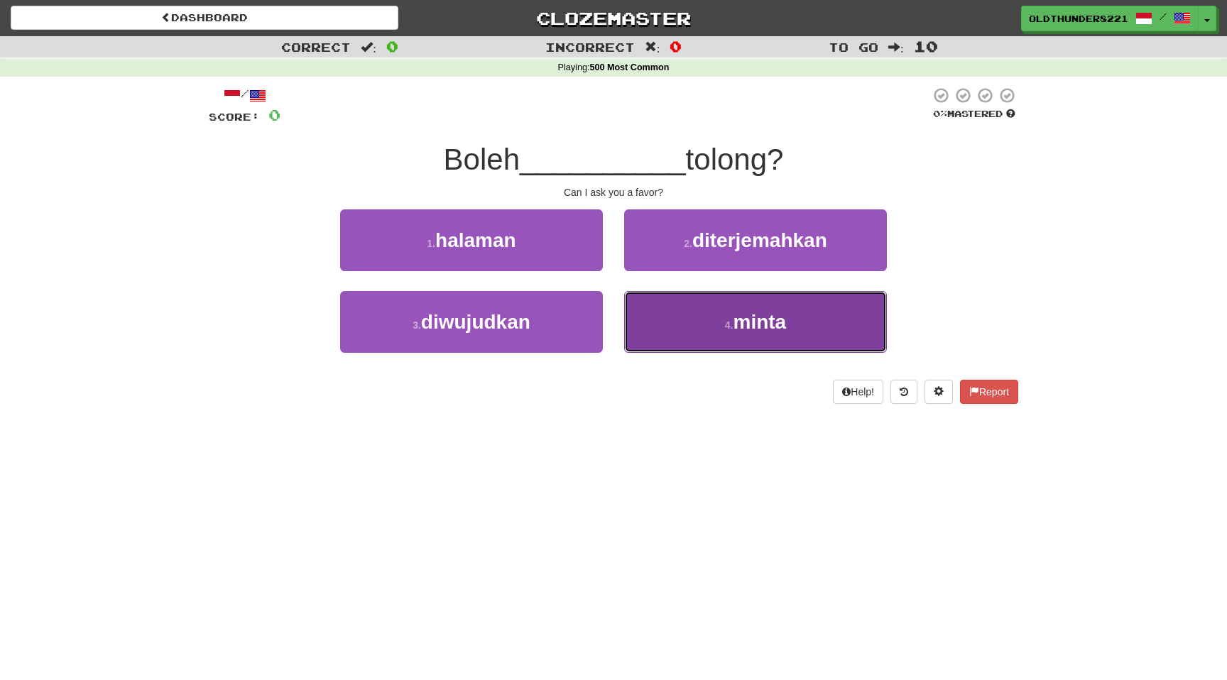
click at [754, 338] on button "4 . minta" at bounding box center [755, 322] width 263 height 62
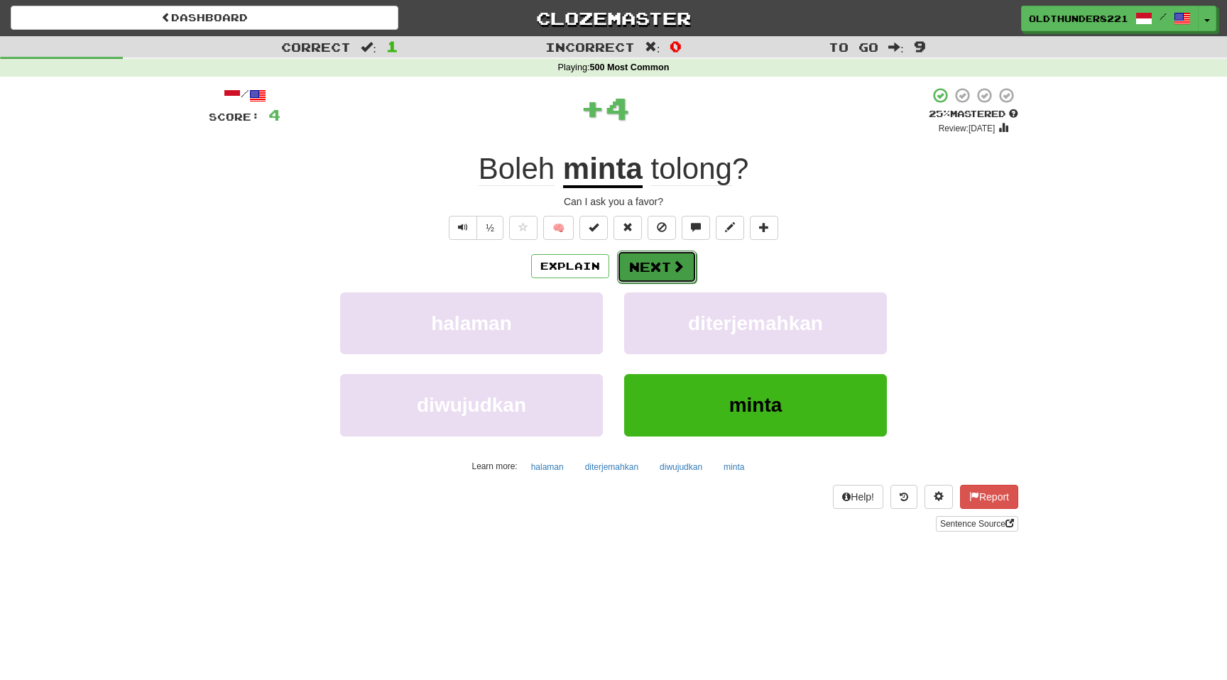
click at [656, 269] on button "Next" at bounding box center [657, 267] width 80 height 33
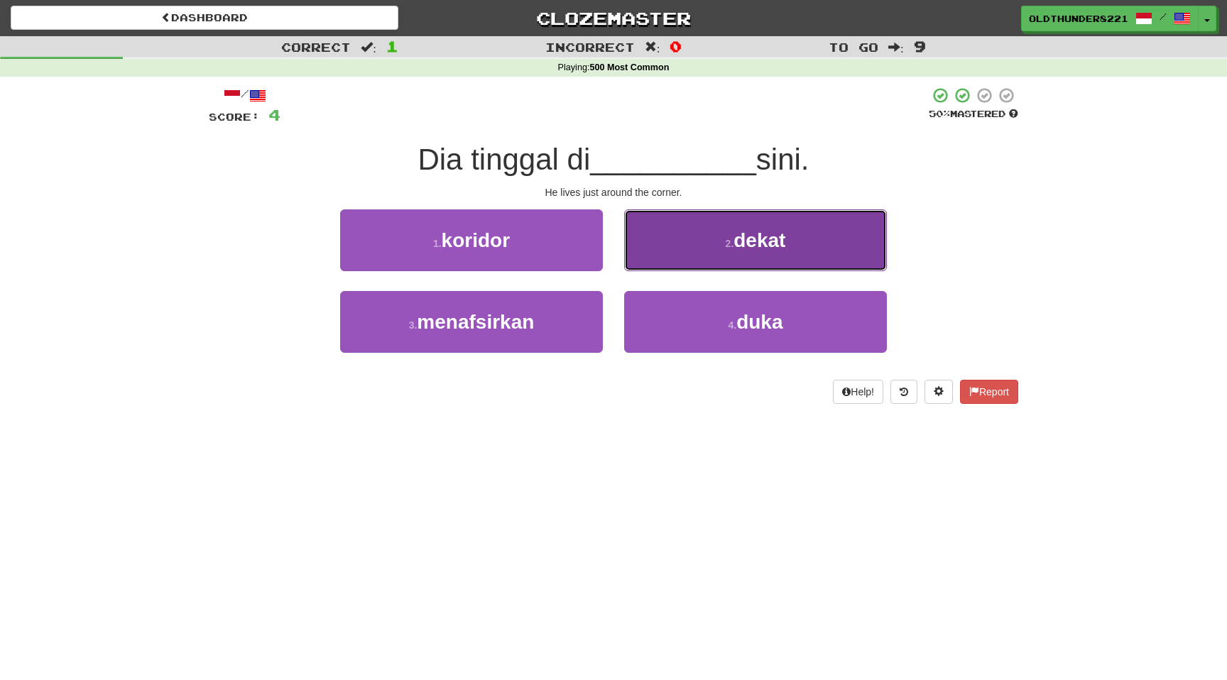
click at [750, 241] on span "dekat" at bounding box center [759, 240] width 52 height 22
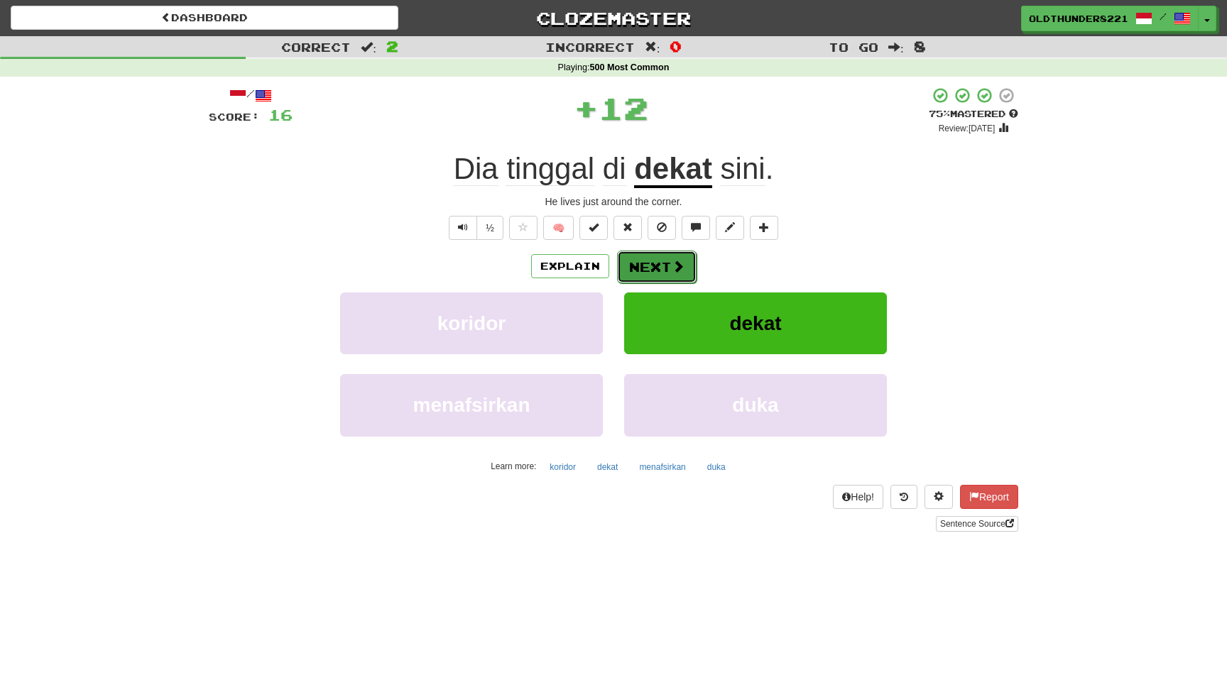
click at [649, 265] on button "Next" at bounding box center [657, 267] width 80 height 33
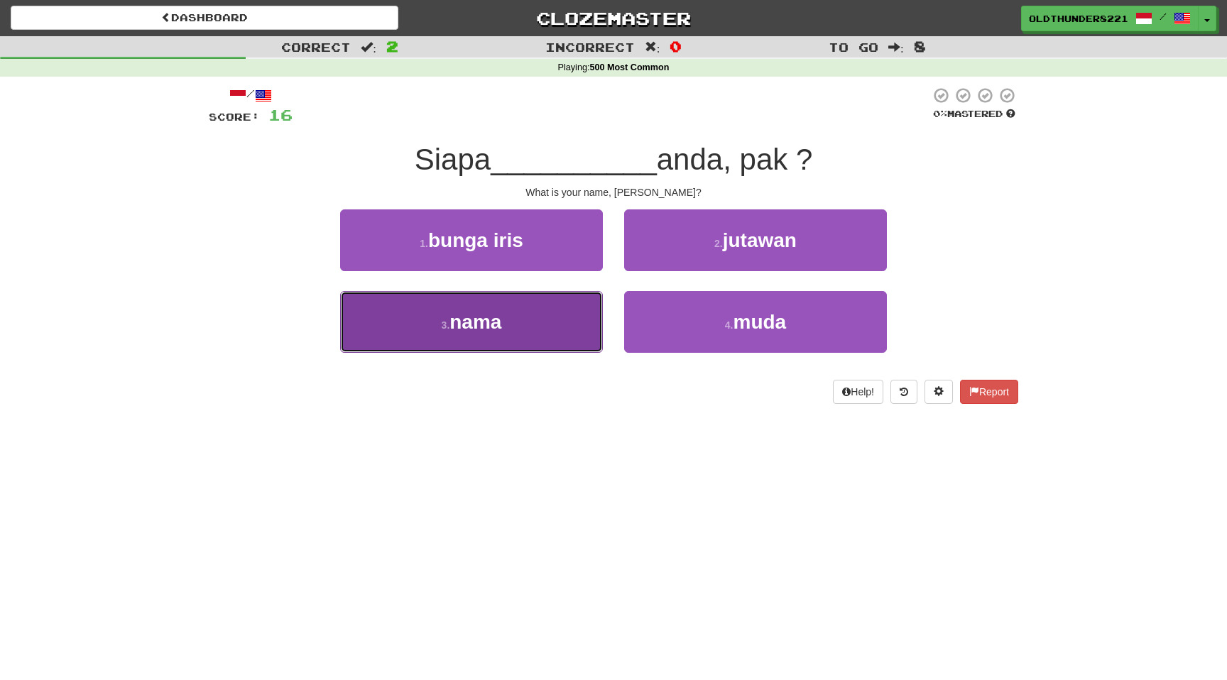
click at [547, 329] on button "3 . nama" at bounding box center [471, 322] width 263 height 62
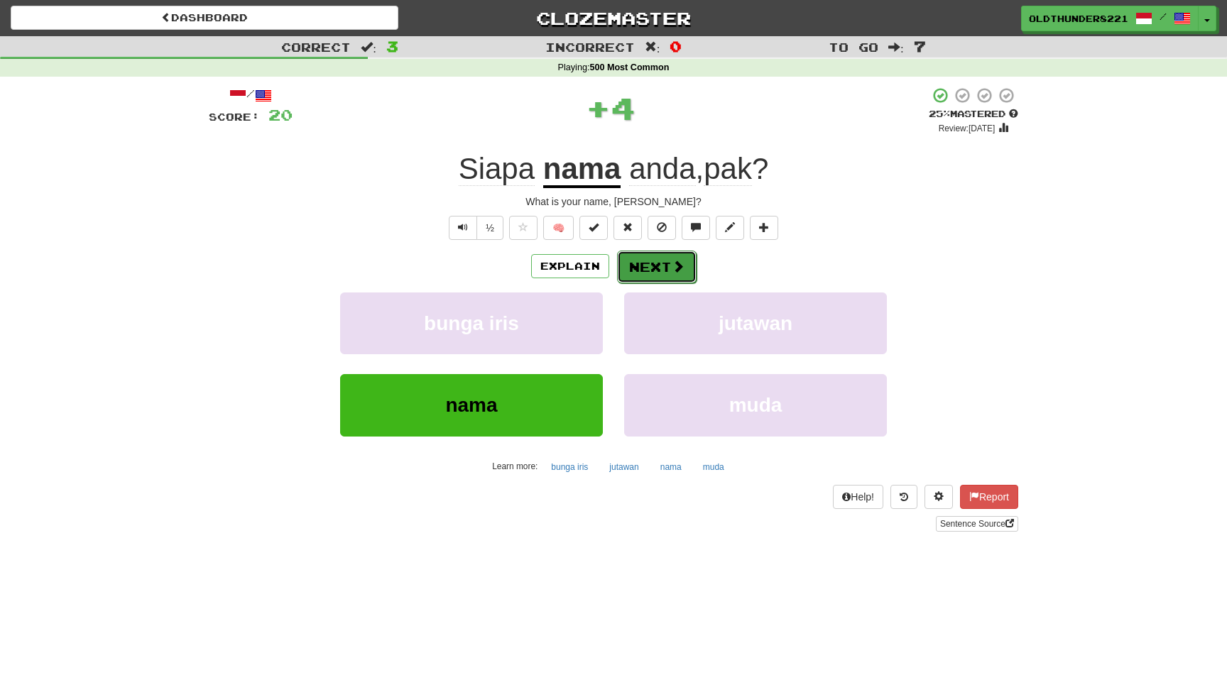
click at [669, 270] on button "Next" at bounding box center [657, 267] width 80 height 33
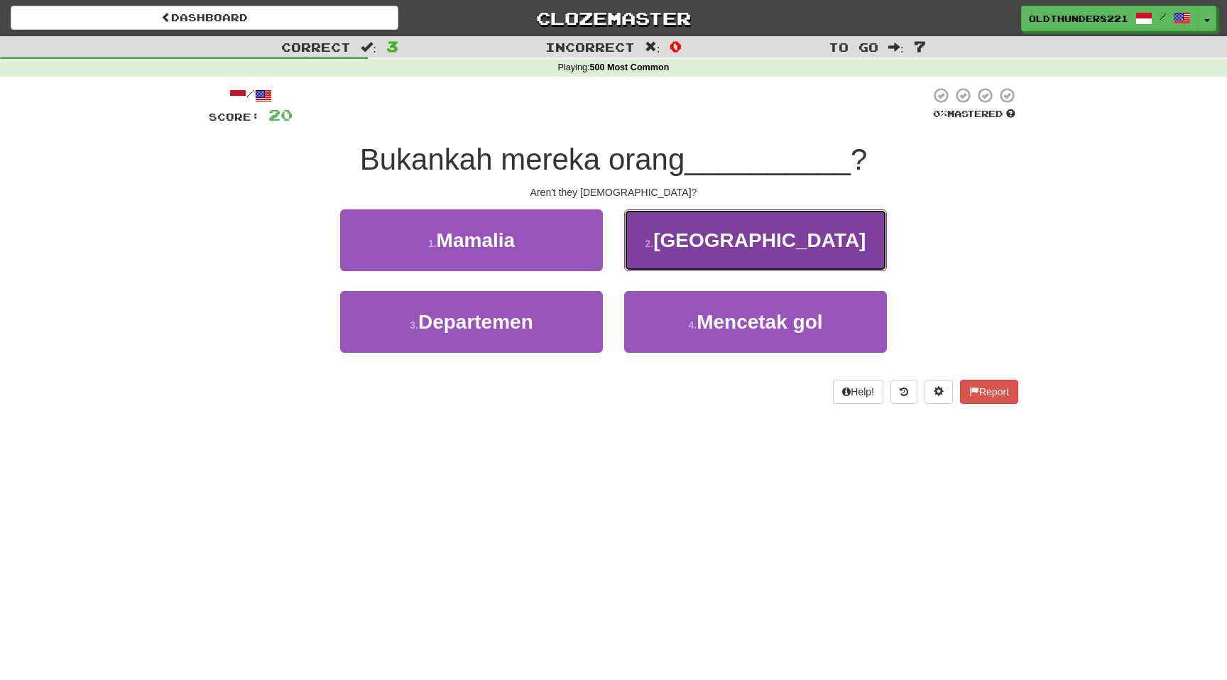
click at [755, 242] on span "Amerika" at bounding box center [759, 240] width 212 height 22
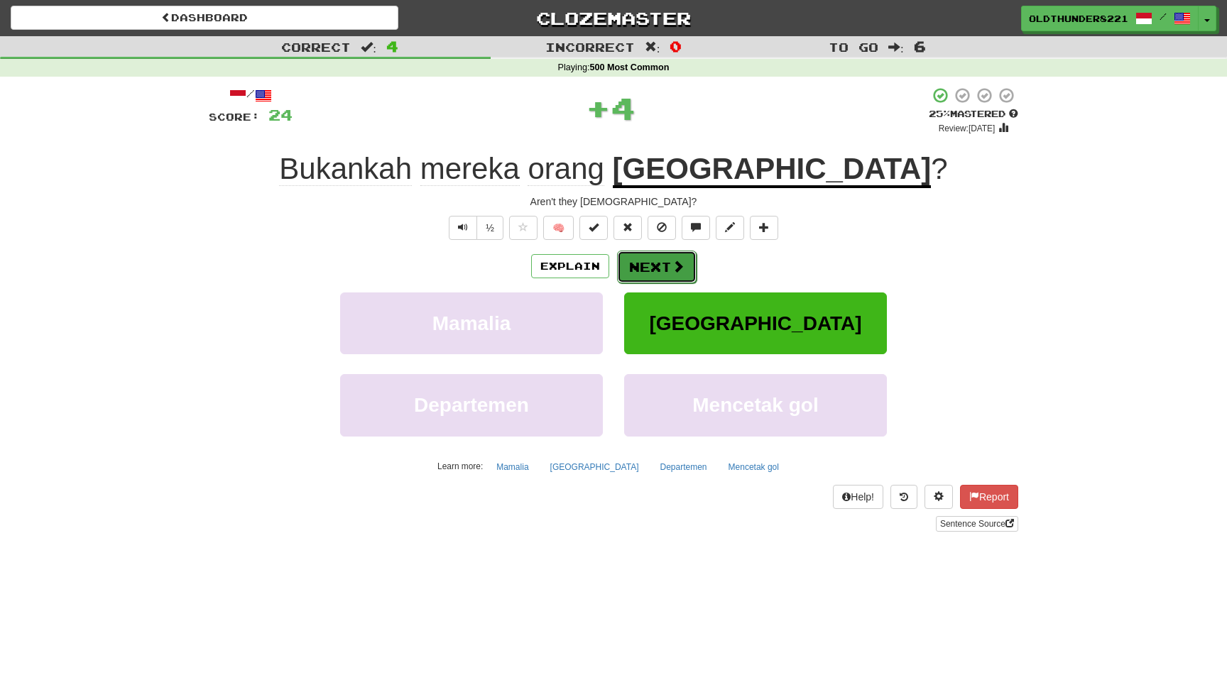
click at [664, 265] on button "Next" at bounding box center [657, 267] width 80 height 33
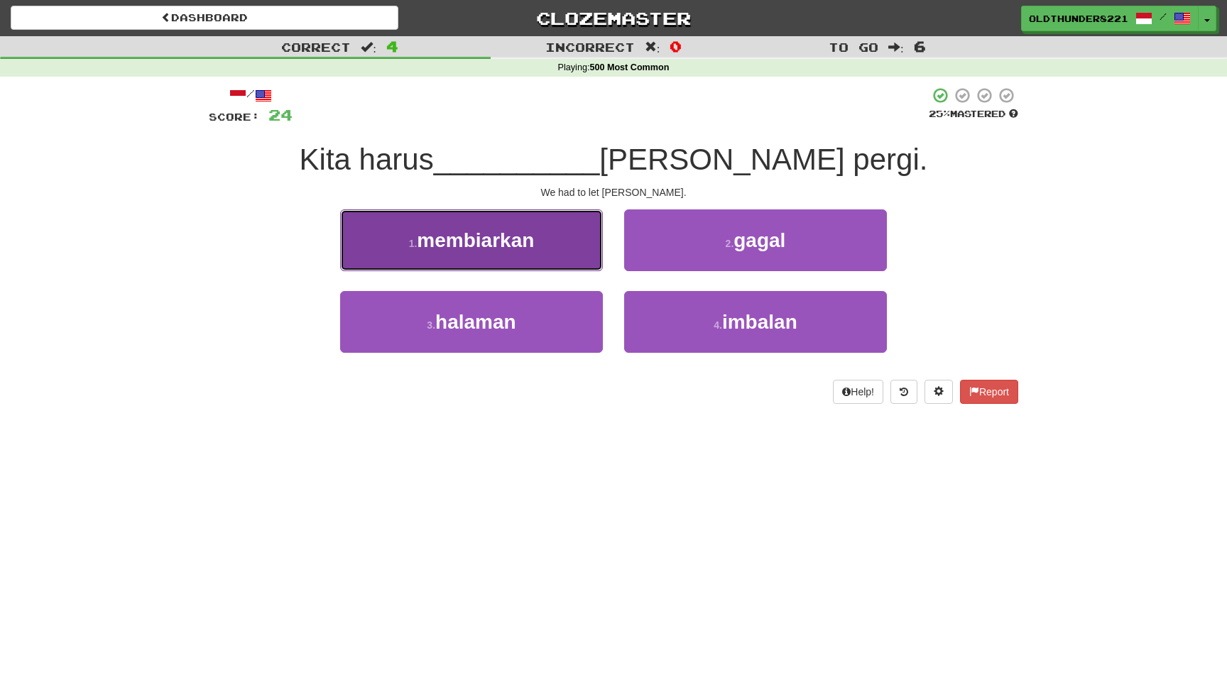
click at [522, 251] on button "1 . membiarkan" at bounding box center [471, 240] width 263 height 62
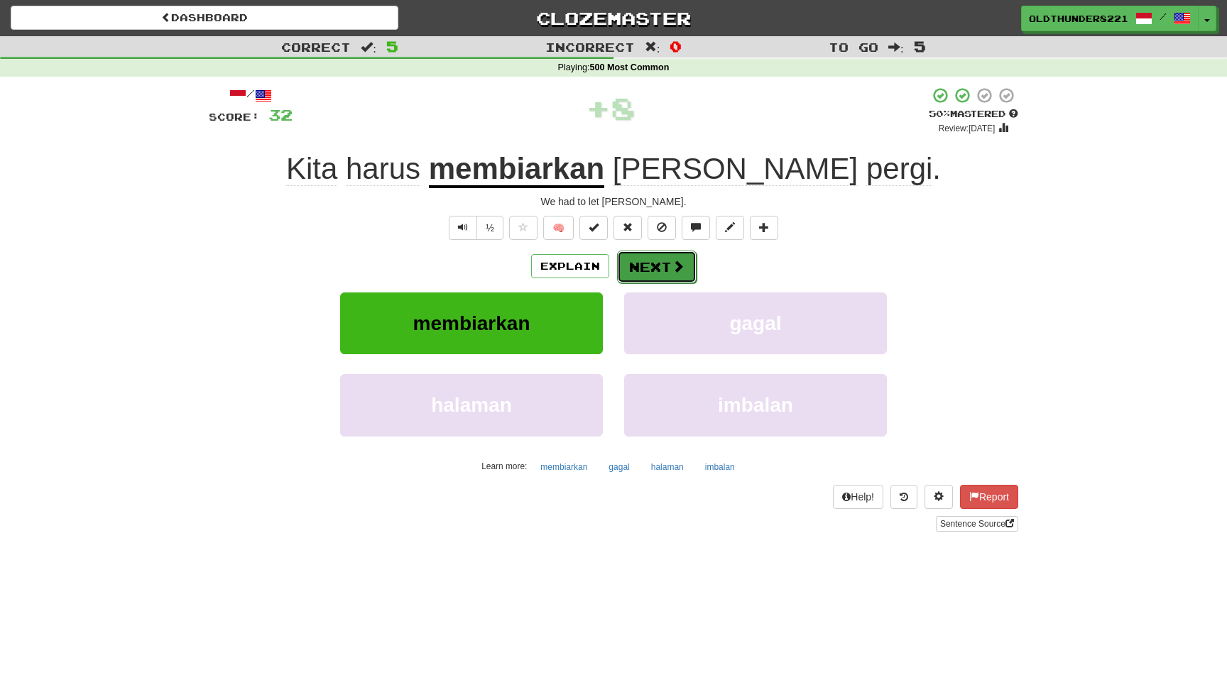
click at [649, 267] on button "Next" at bounding box center [657, 267] width 80 height 33
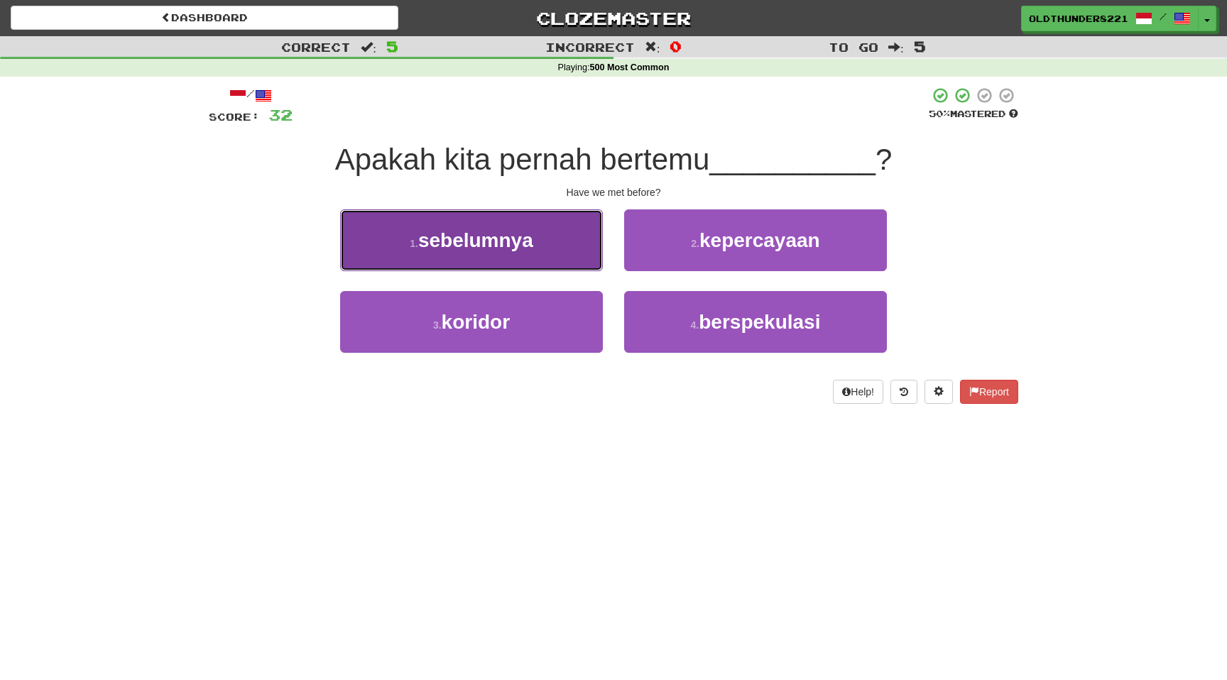
click at [531, 249] on span "sebelumnya" at bounding box center [475, 240] width 115 height 22
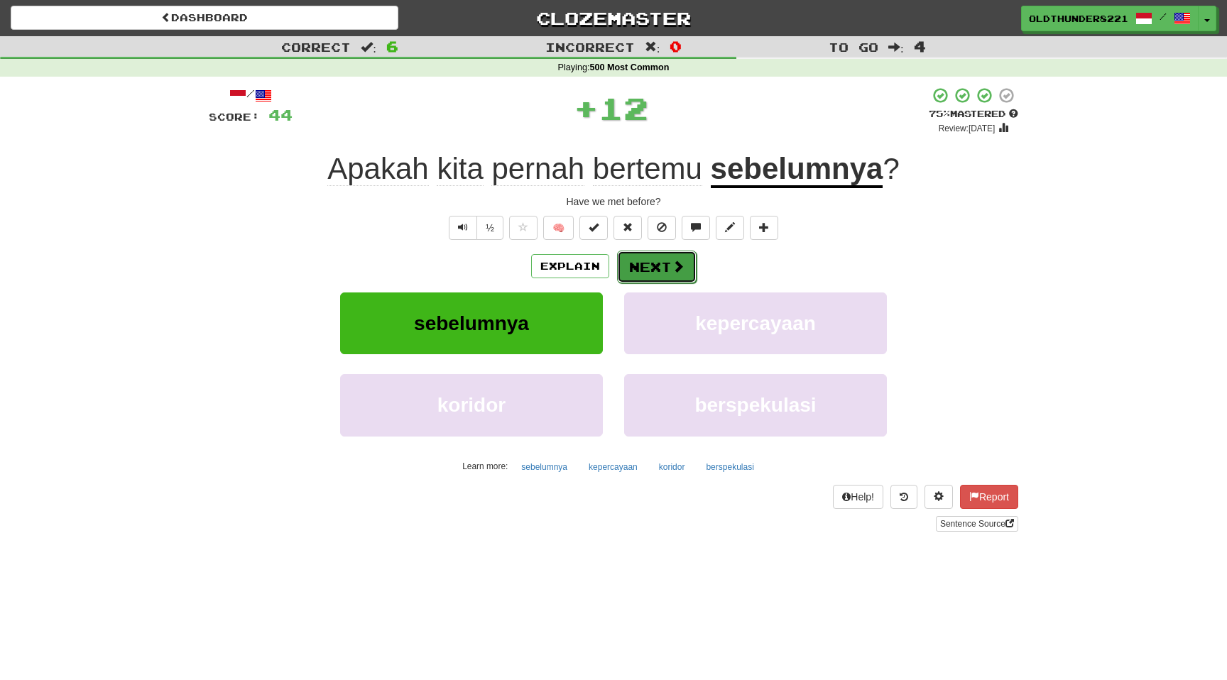
click at [649, 265] on button "Next" at bounding box center [657, 267] width 80 height 33
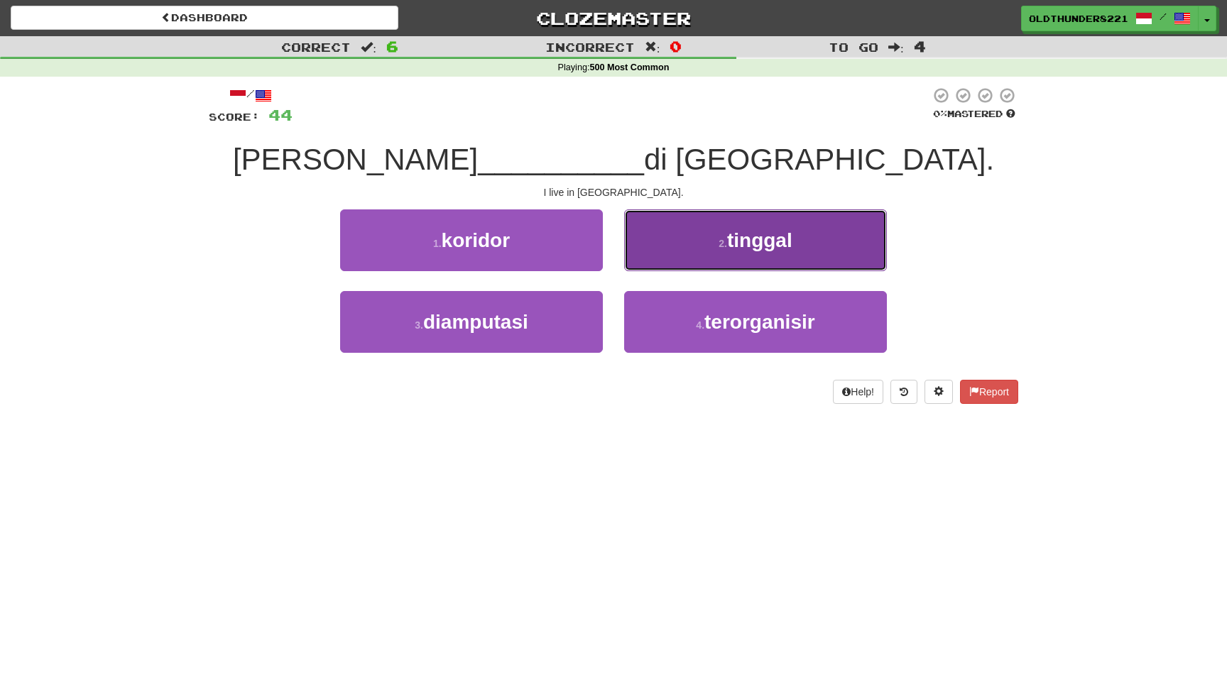
click at [728, 234] on span "tinggal" at bounding box center [759, 240] width 65 height 22
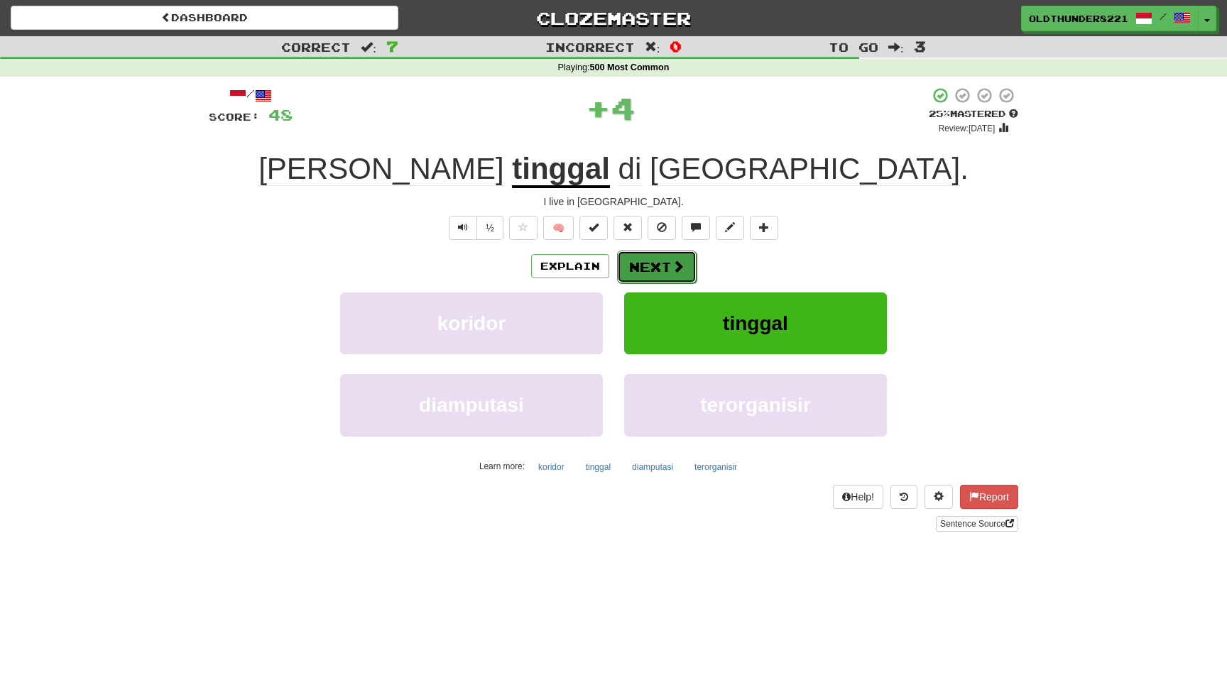
click at [658, 263] on button "Next" at bounding box center [657, 267] width 80 height 33
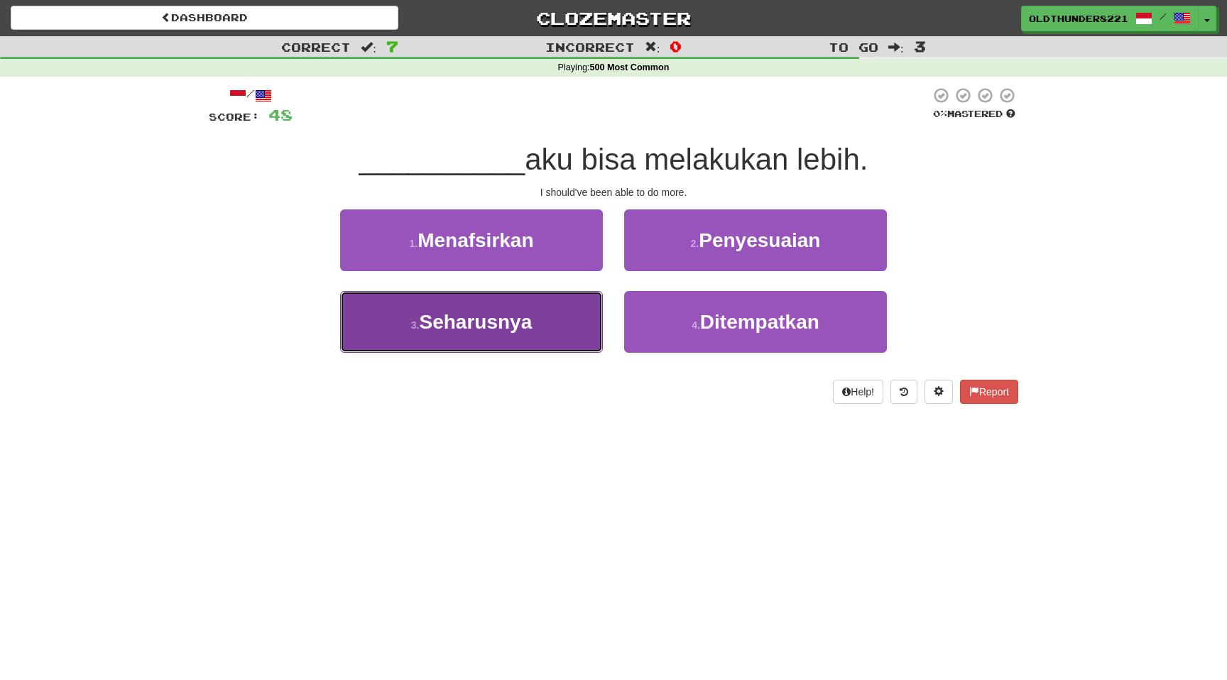
click at [480, 328] on span "Seharusnya" at bounding box center [475, 322] width 113 height 22
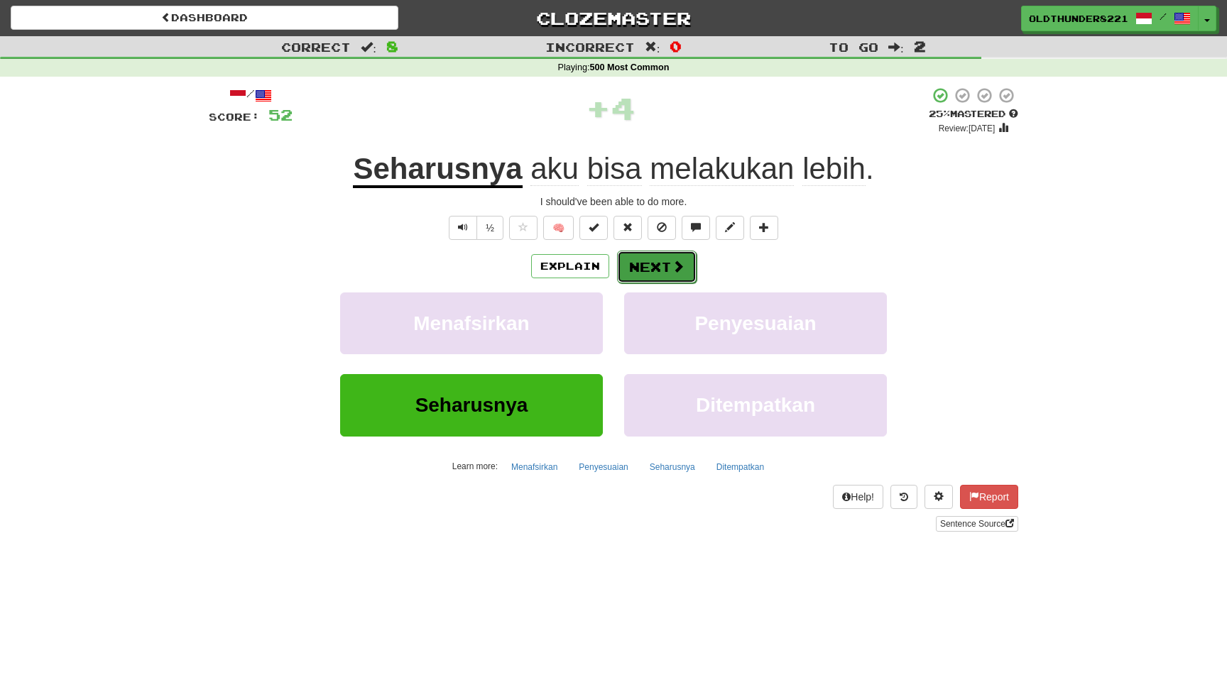
click at [669, 267] on button "Next" at bounding box center [657, 267] width 80 height 33
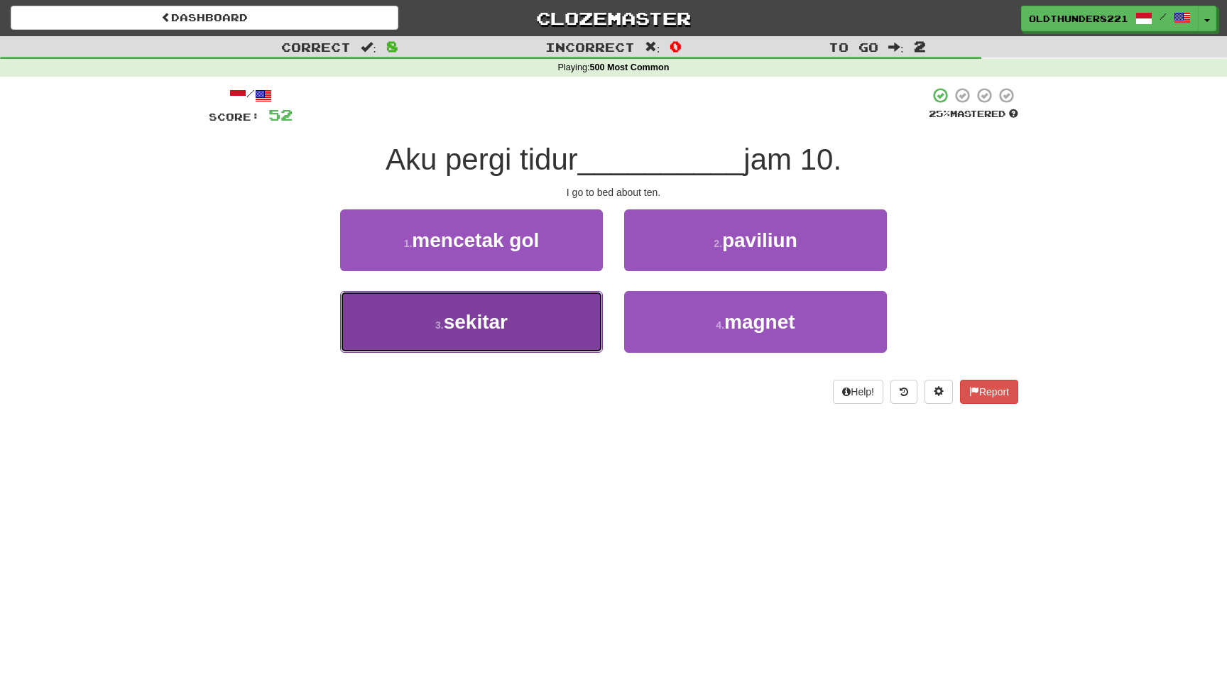
click at [505, 322] on span "sekitar" at bounding box center [476, 322] width 64 height 22
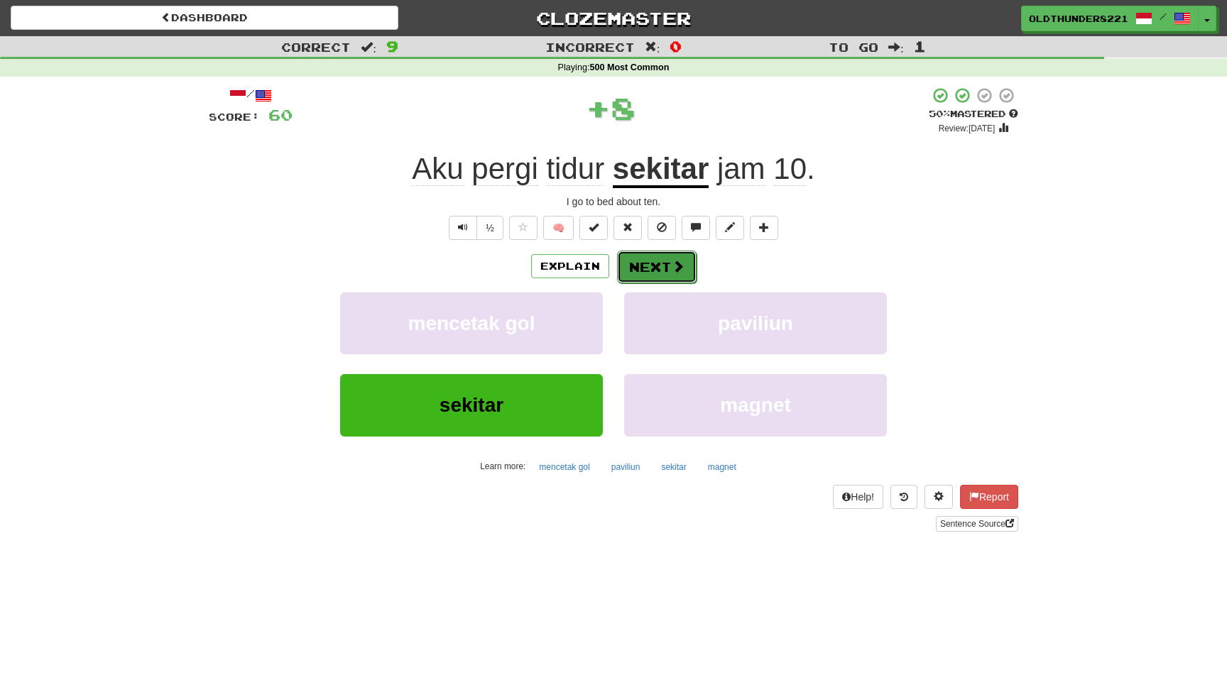
click at [661, 265] on button "Next" at bounding box center [657, 267] width 80 height 33
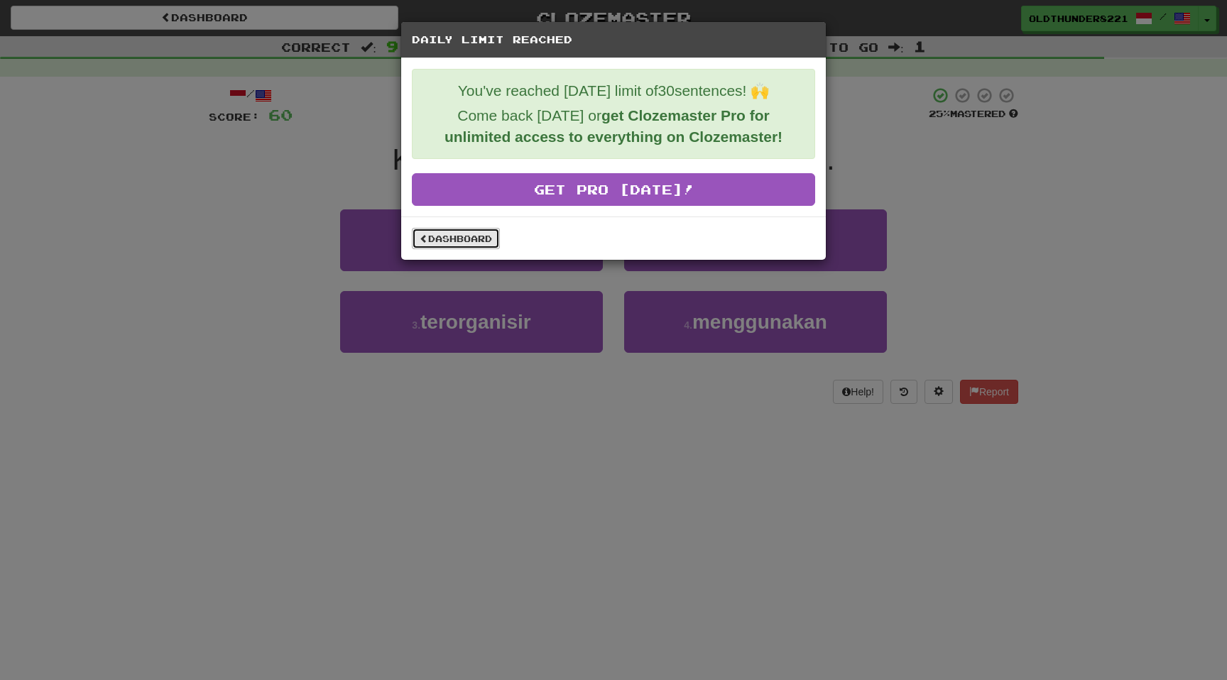
click at [467, 242] on link "Dashboard" at bounding box center [456, 238] width 88 height 21
